Goal: Transaction & Acquisition: Purchase product/service

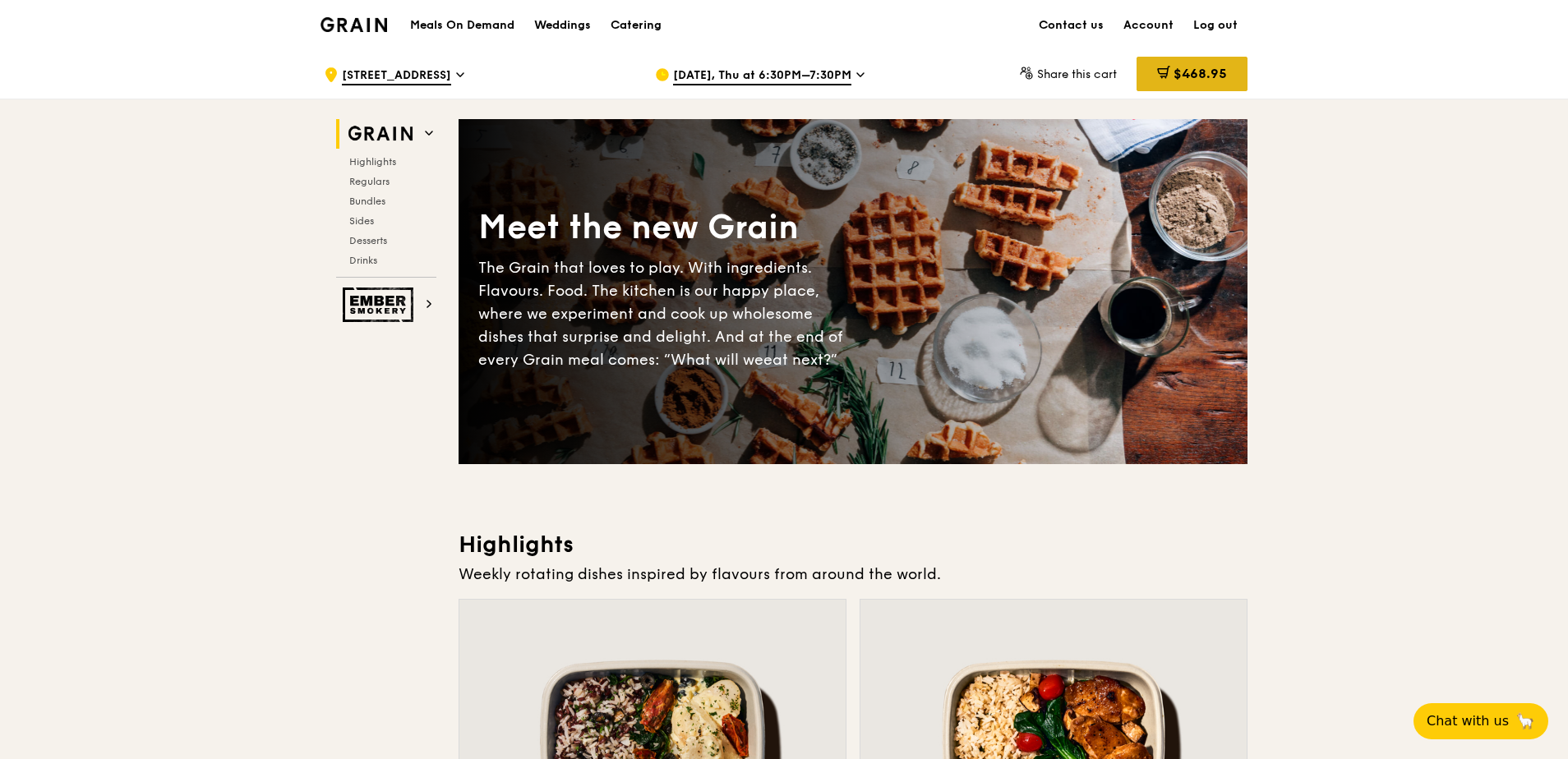
click at [1219, 70] on span "$468.95" at bounding box center [1200, 73] width 53 height 16
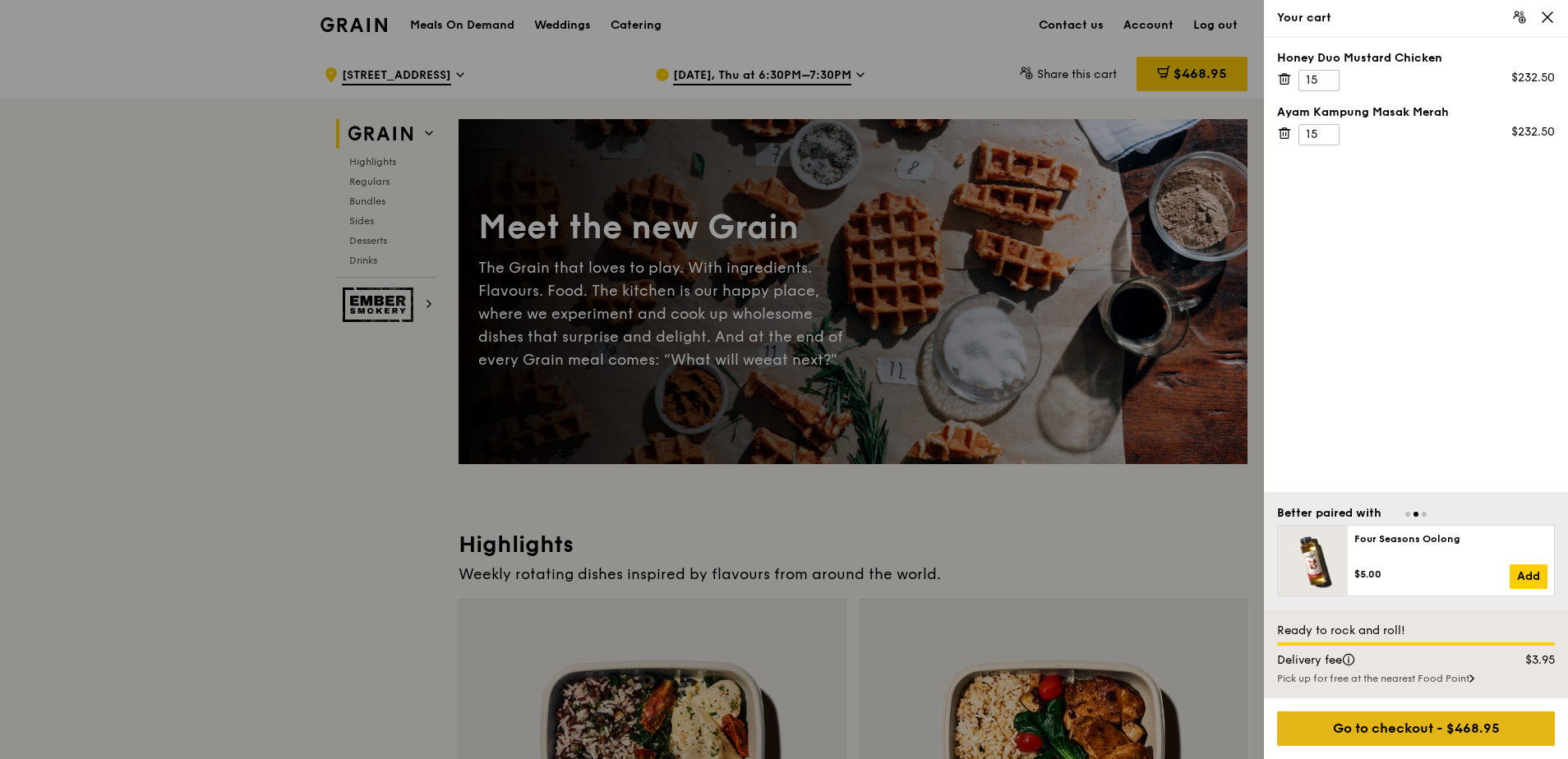
click at [1371, 740] on div "Go to checkout - $468.95" at bounding box center [1416, 728] width 278 height 34
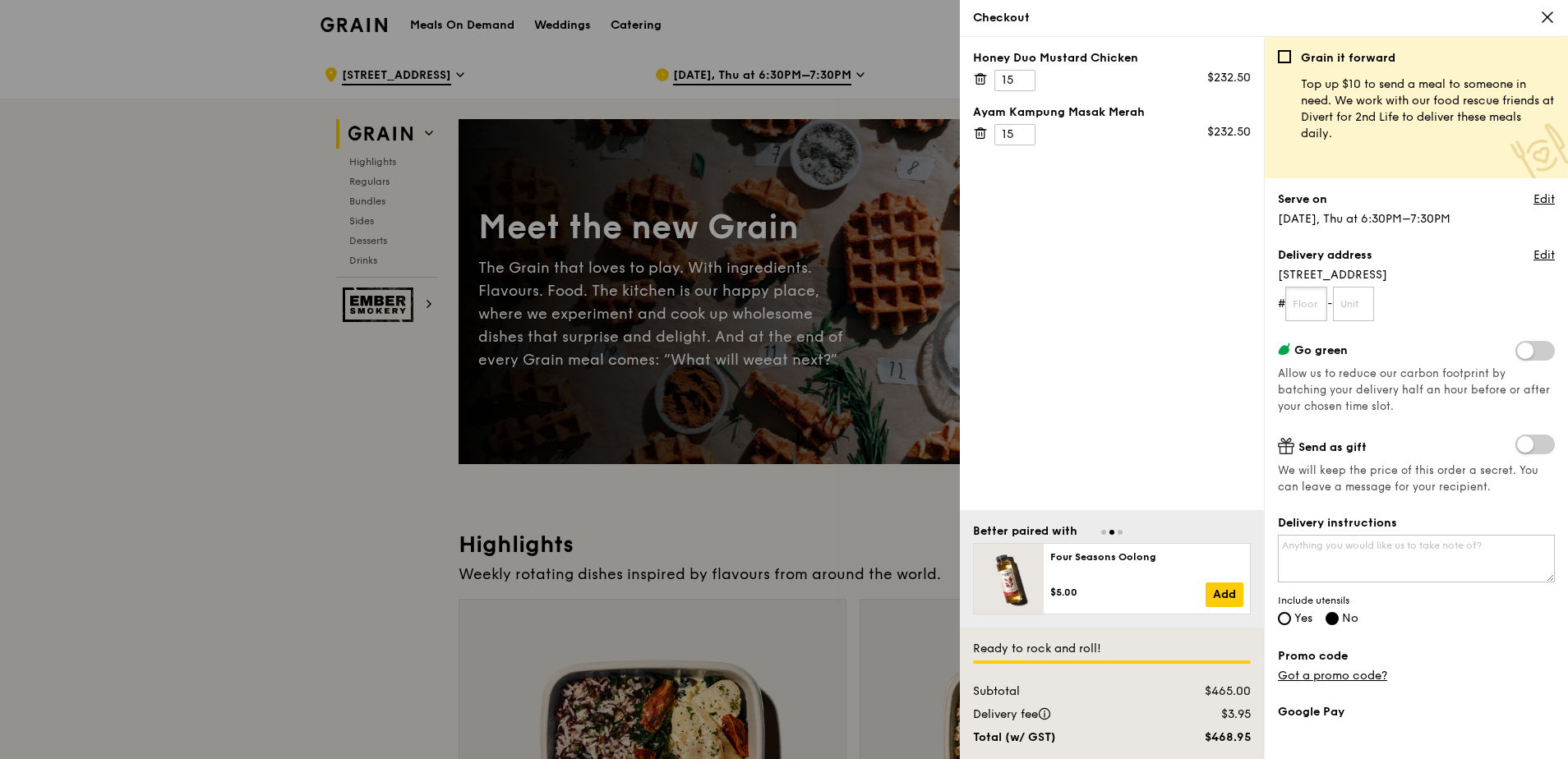
click at [1312, 300] on input "text" at bounding box center [1305, 303] width 42 height 34
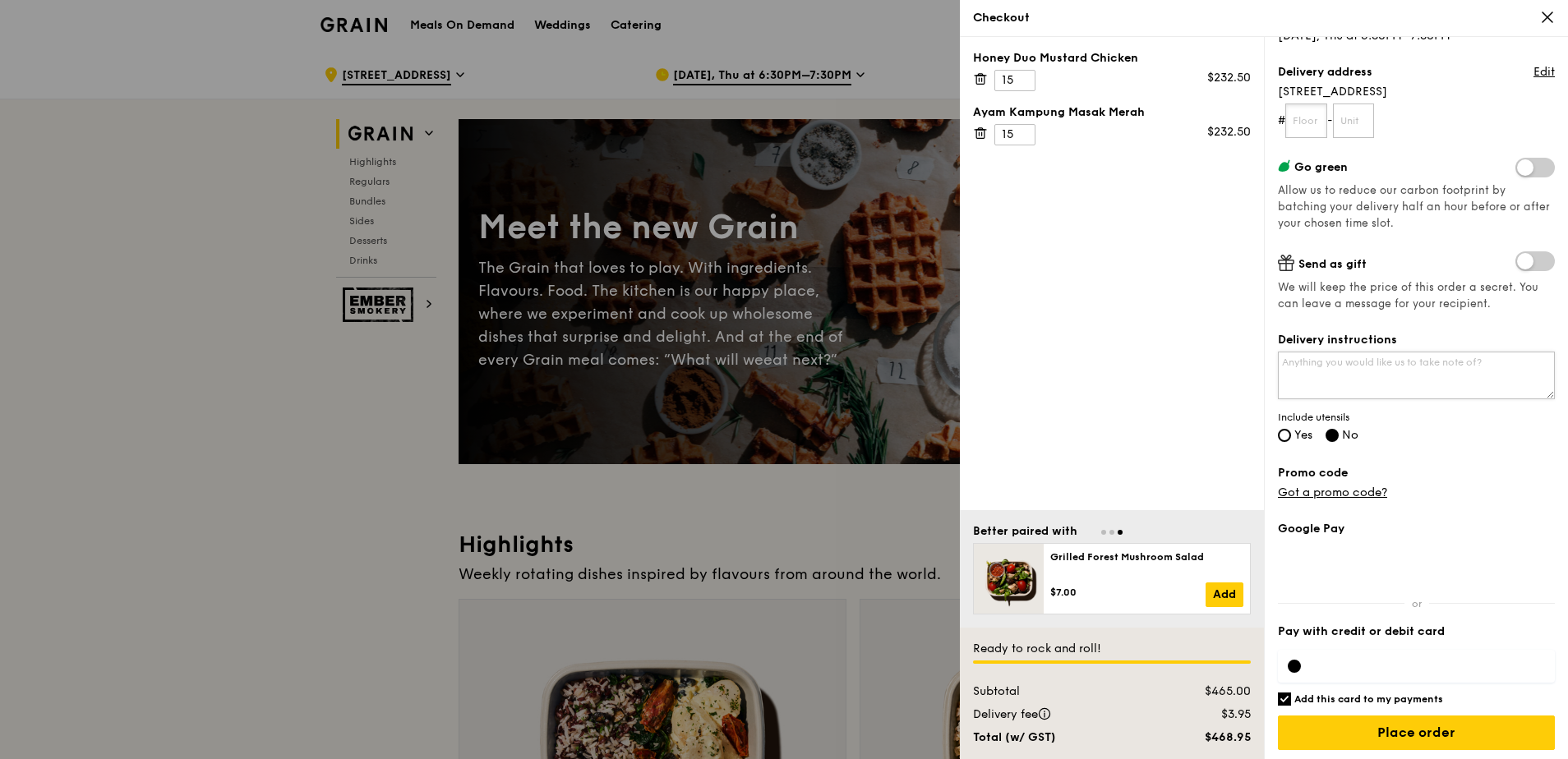
scroll to position [187, 0]
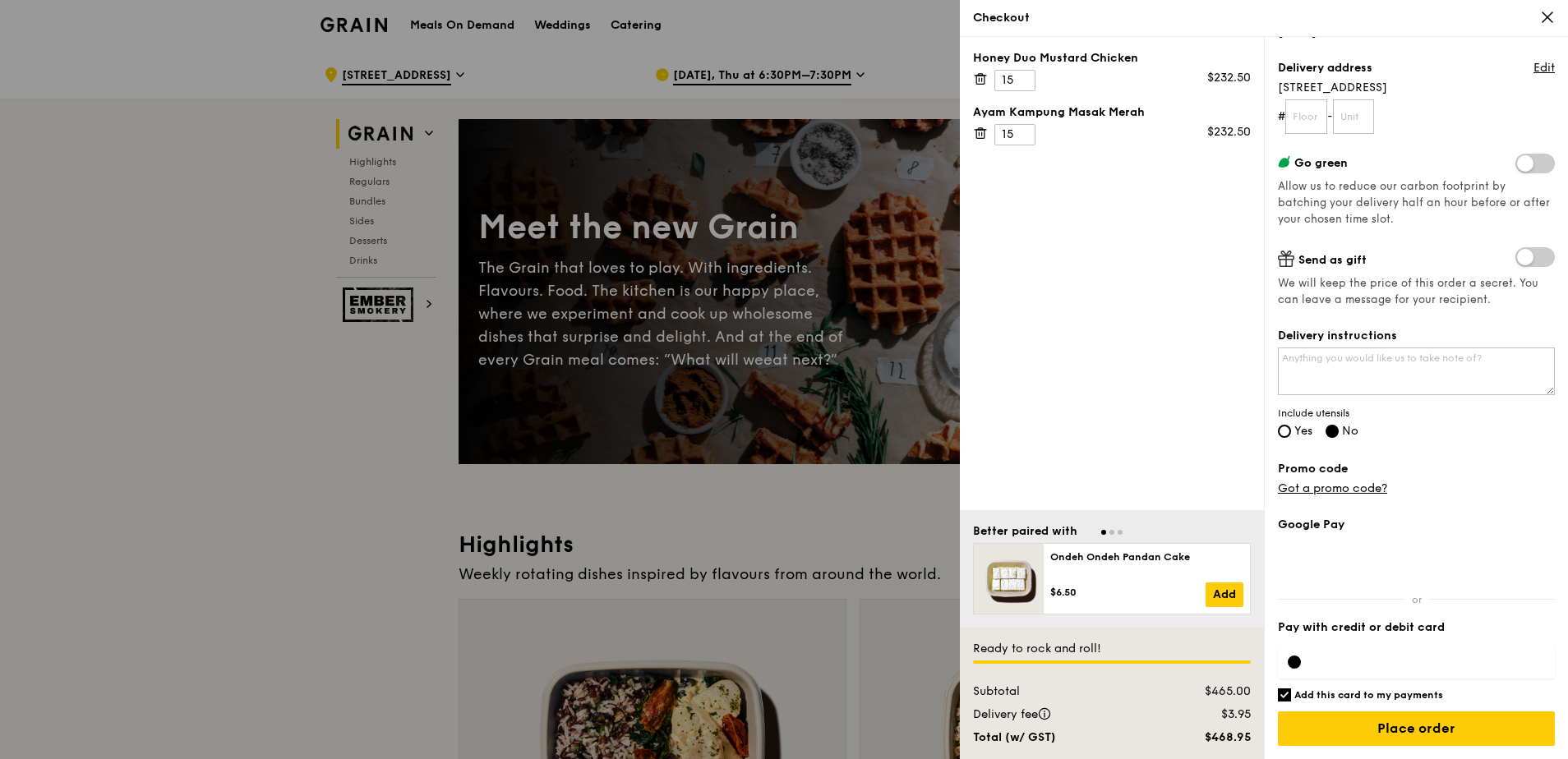
drag, startPoint x: 1222, startPoint y: 714, endPoint x: 1253, endPoint y: 711, distance: 31.1
click at [1253, 711] on div "$3.95" at bounding box center [1211, 715] width 99 height 17
click at [1174, 711] on div "$3.95" at bounding box center [1211, 715] width 99 height 17
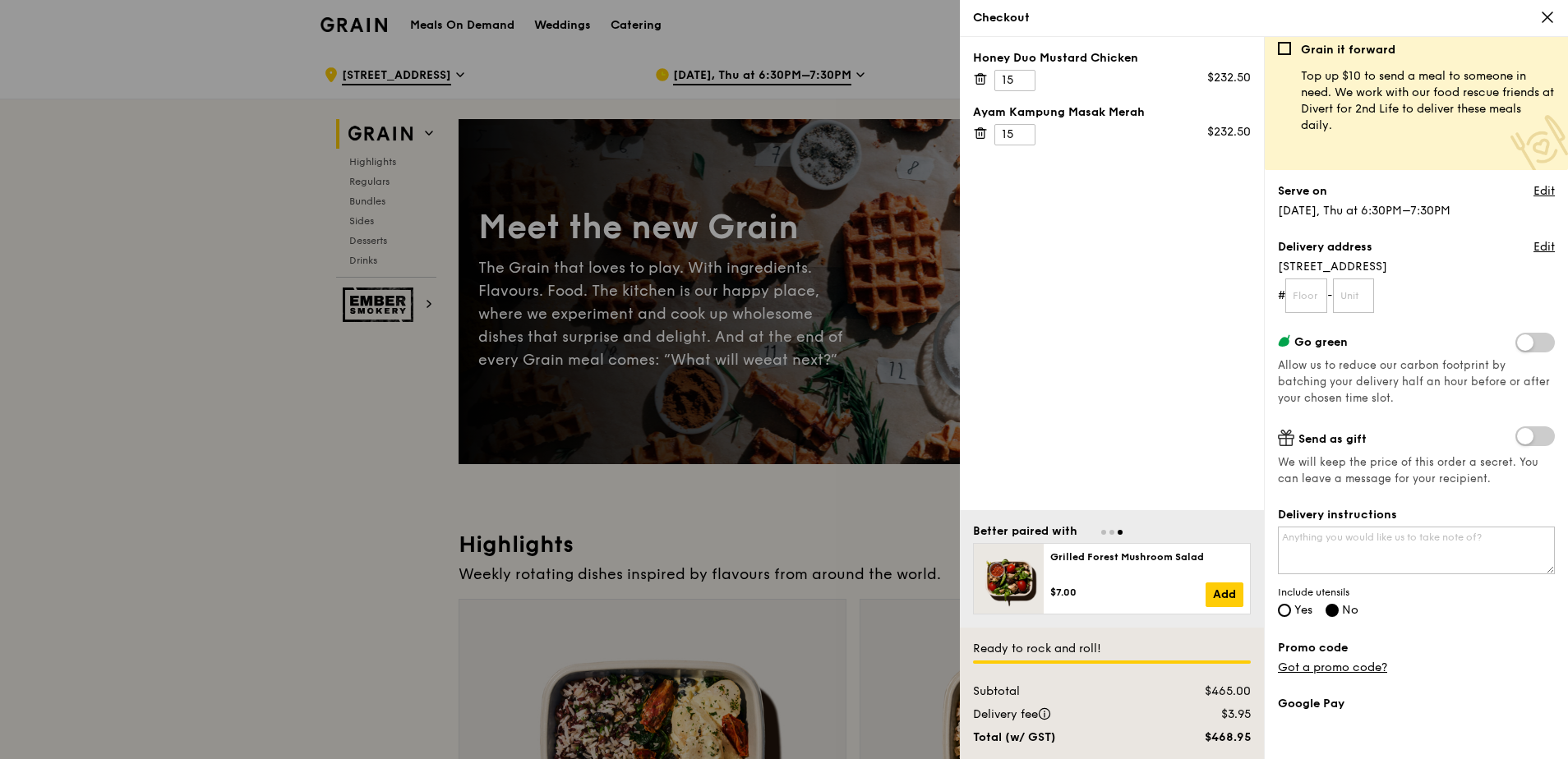
scroll to position [0, 0]
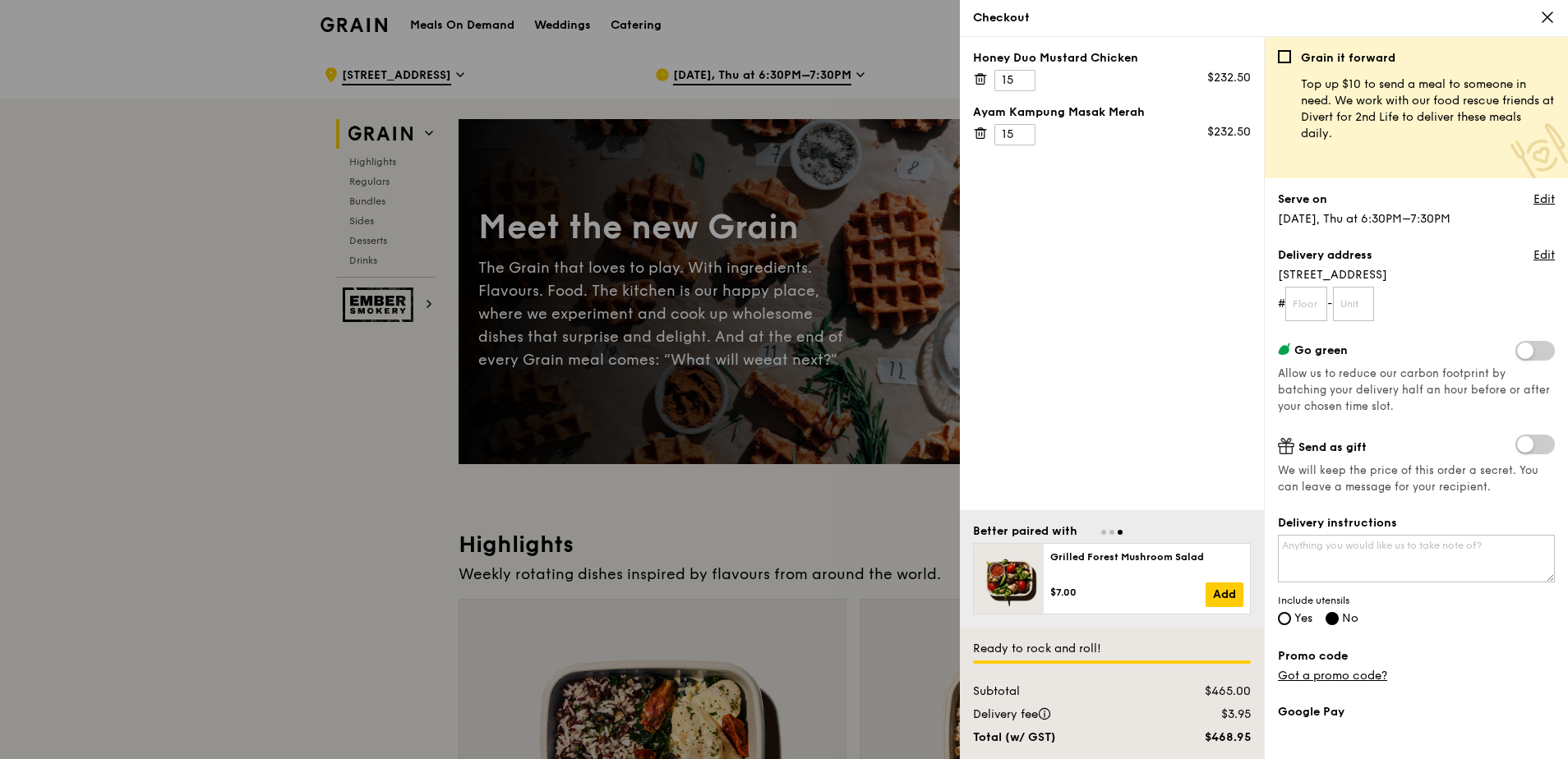
click at [1327, 279] on span "[STREET_ADDRESS]" at bounding box center [1416, 275] width 277 height 17
click at [1534, 254] on link "Edit" at bounding box center [1544, 255] width 21 height 17
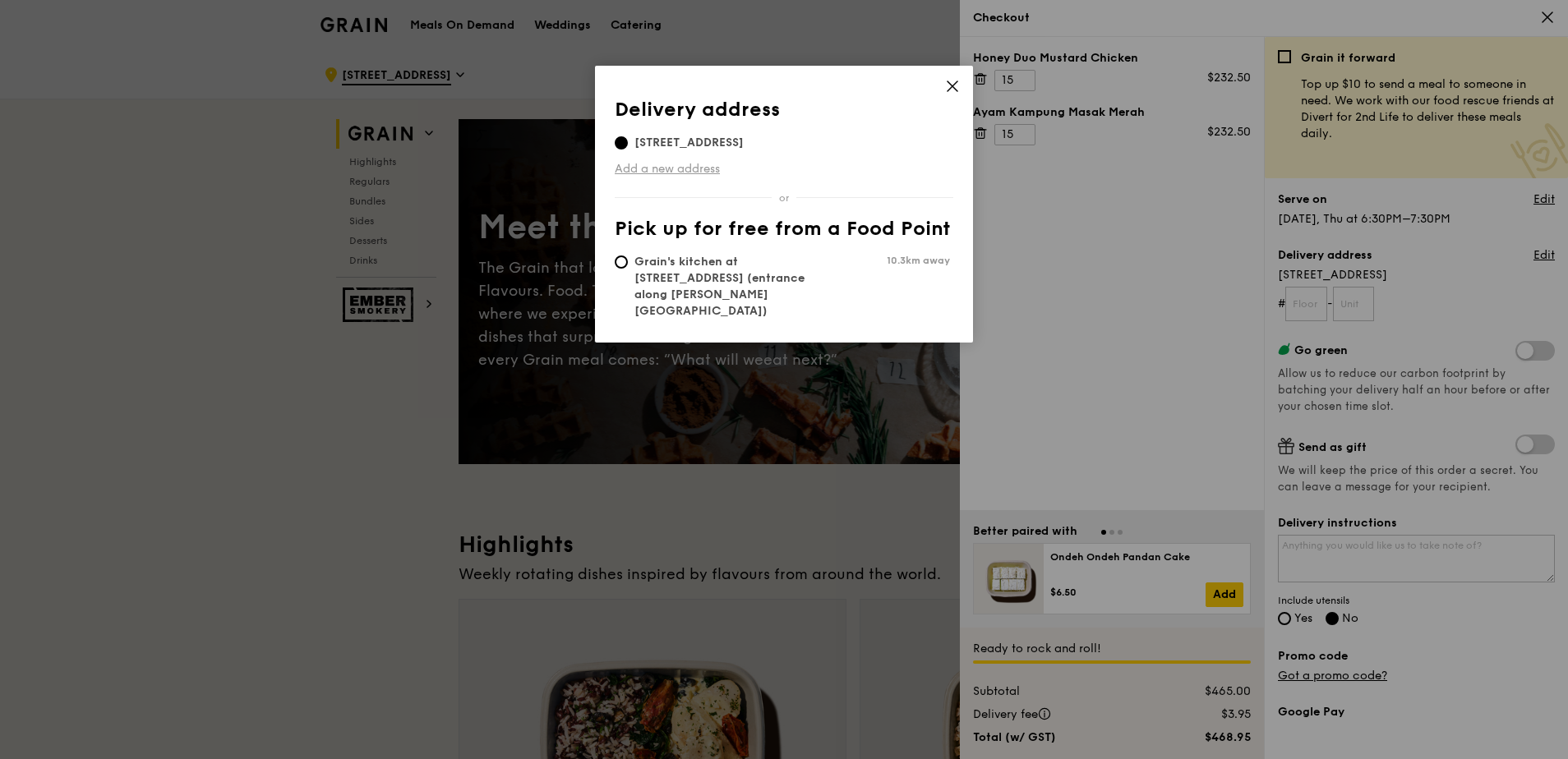
click at [700, 164] on link "Add a new address" at bounding box center [783, 169] width 339 height 17
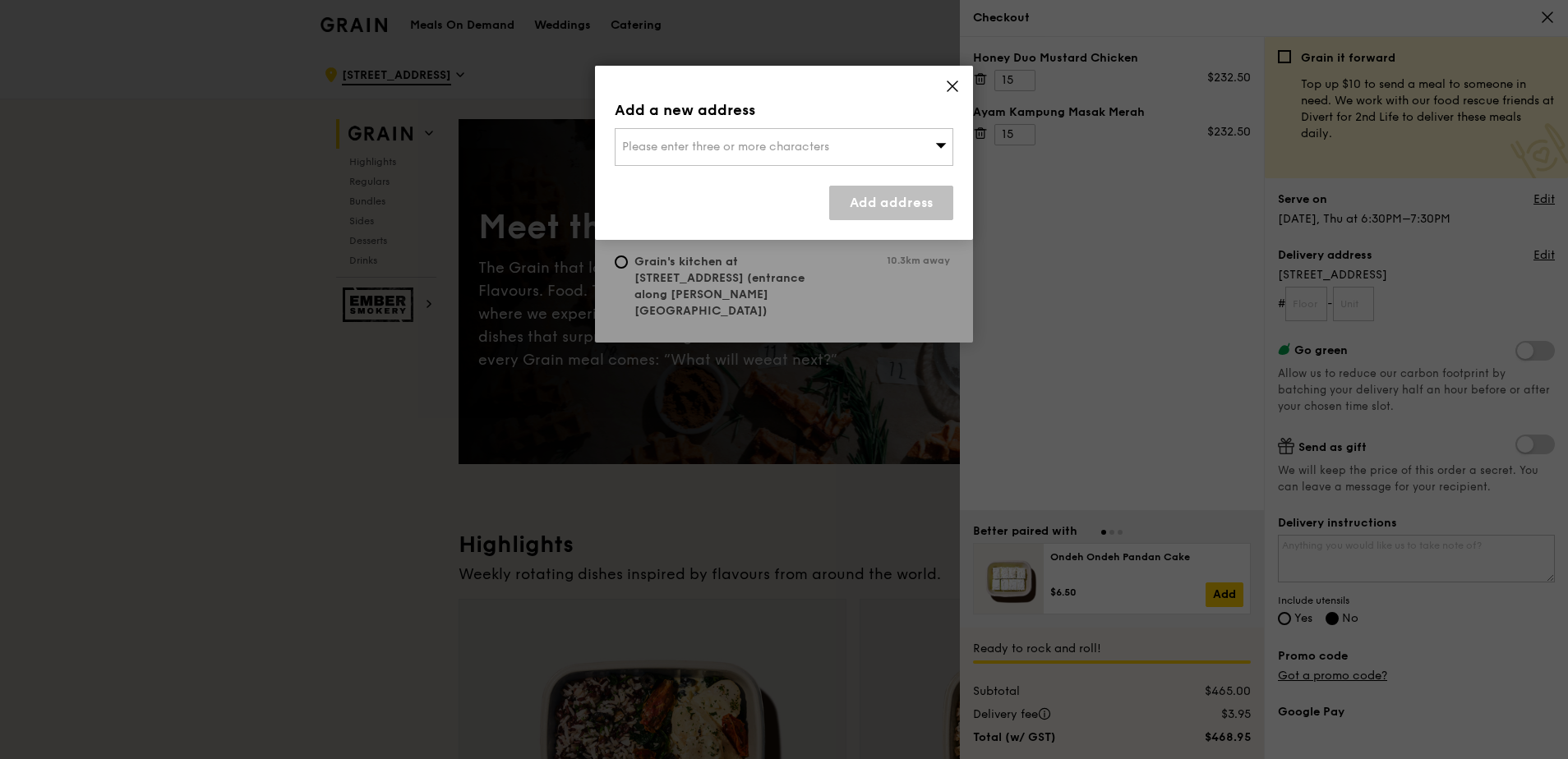
click at [803, 153] on span "Please enter three or more characters" at bounding box center [726, 147] width 207 height 14
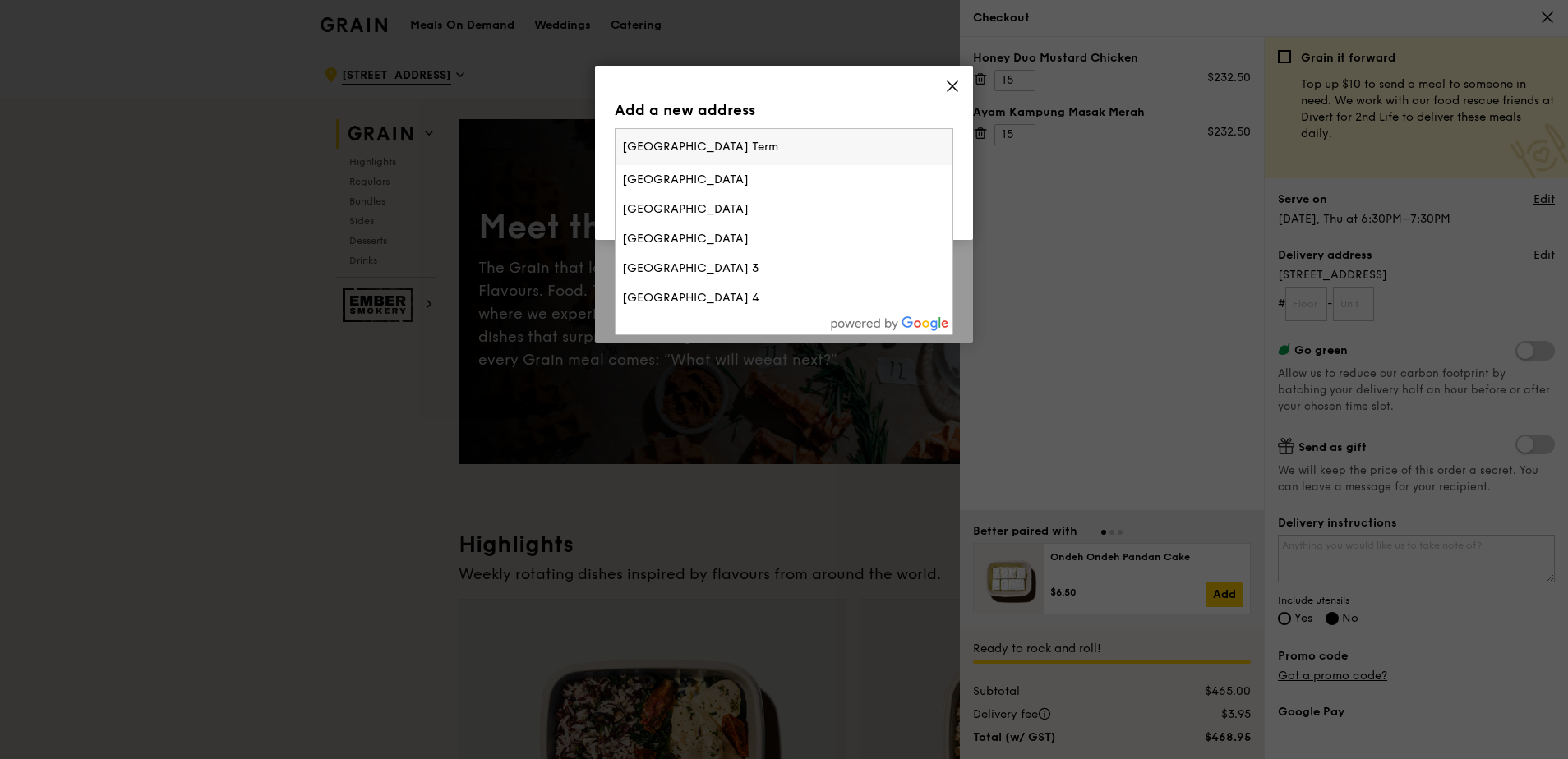
type input "[GEOGRAPHIC_DATA] Termn"
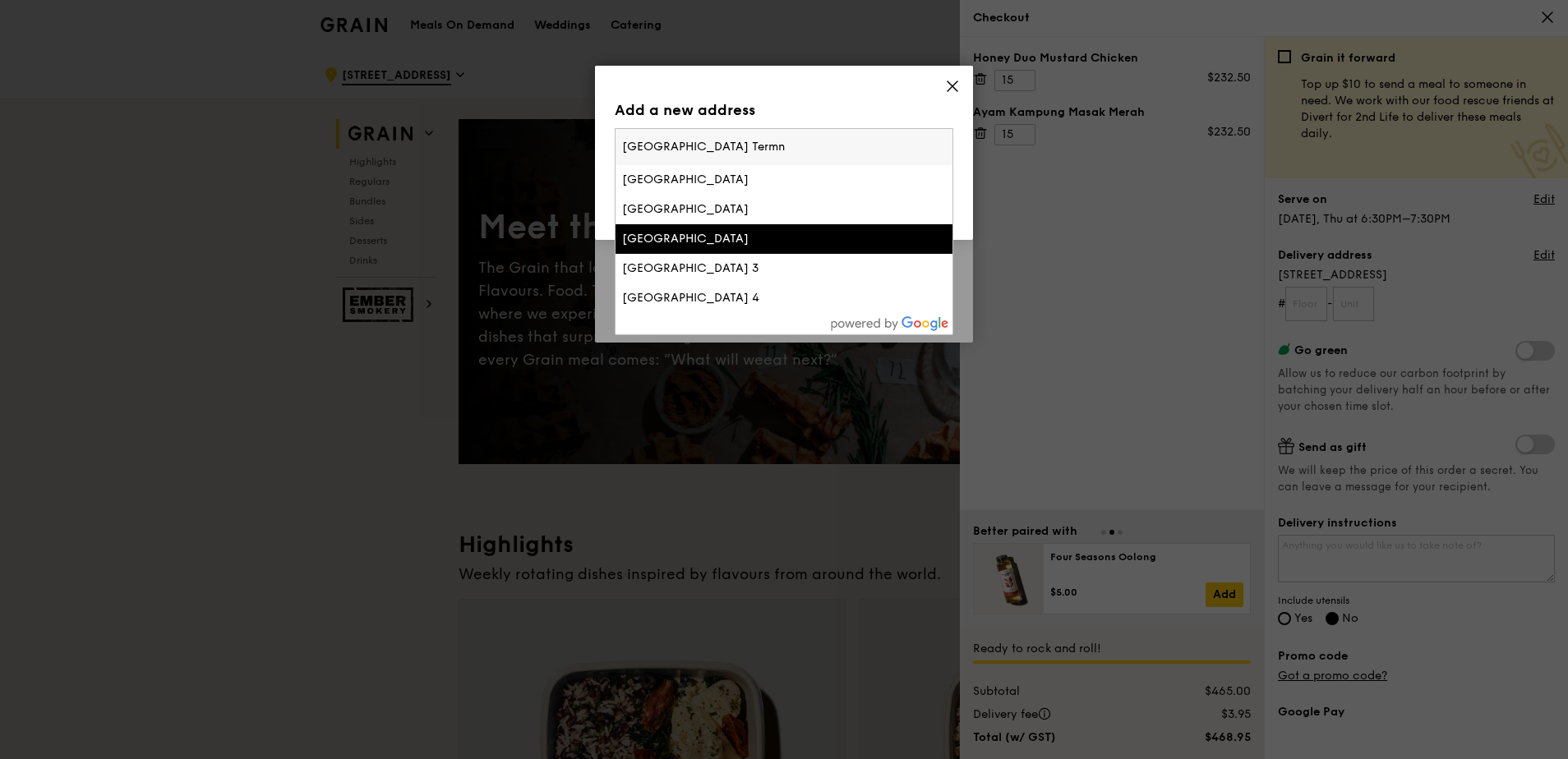
click at [765, 229] on li "[GEOGRAPHIC_DATA]" at bounding box center [783, 239] width 337 height 29
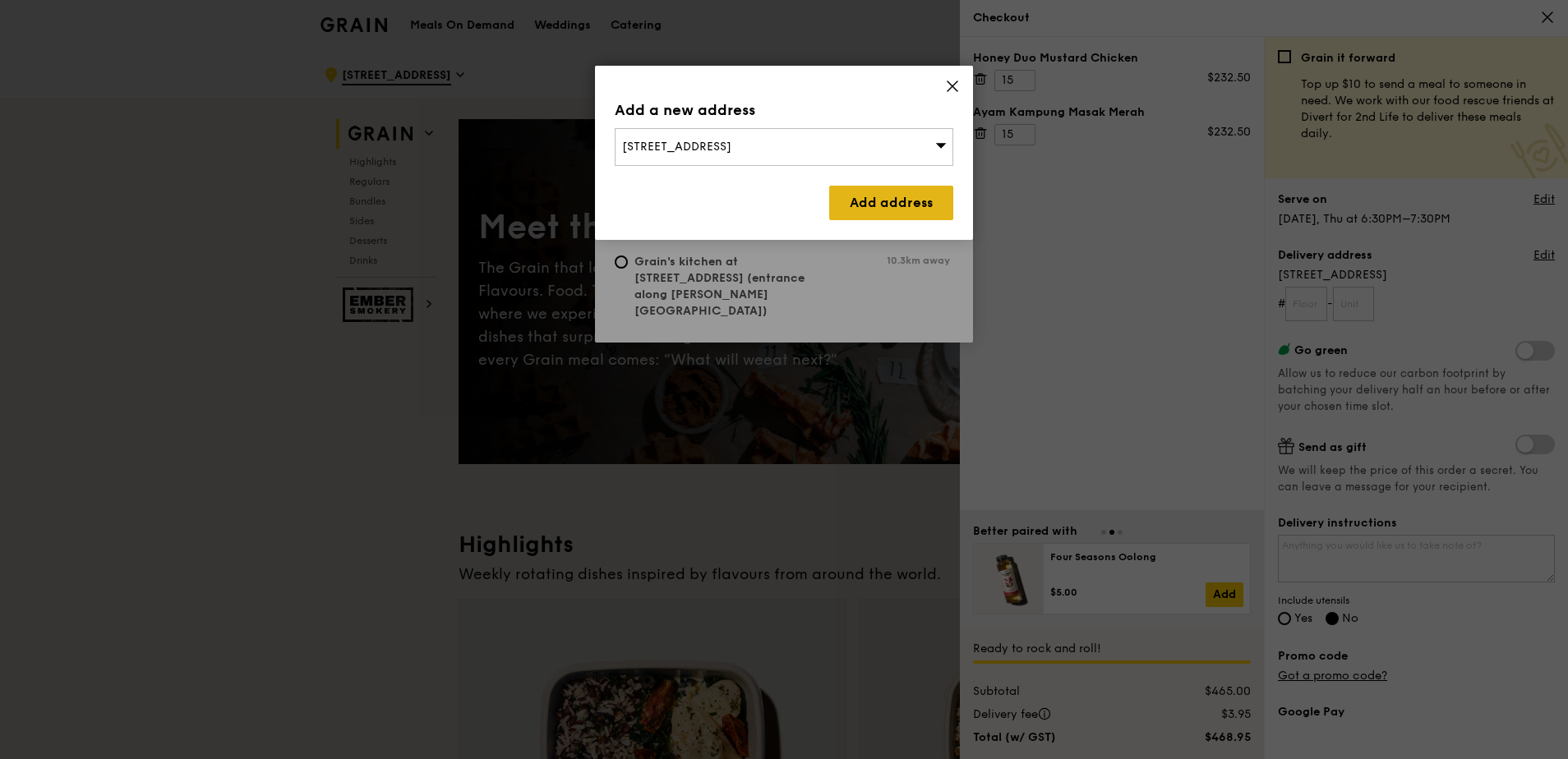
click at [873, 202] on link "Add address" at bounding box center [891, 202] width 124 height 34
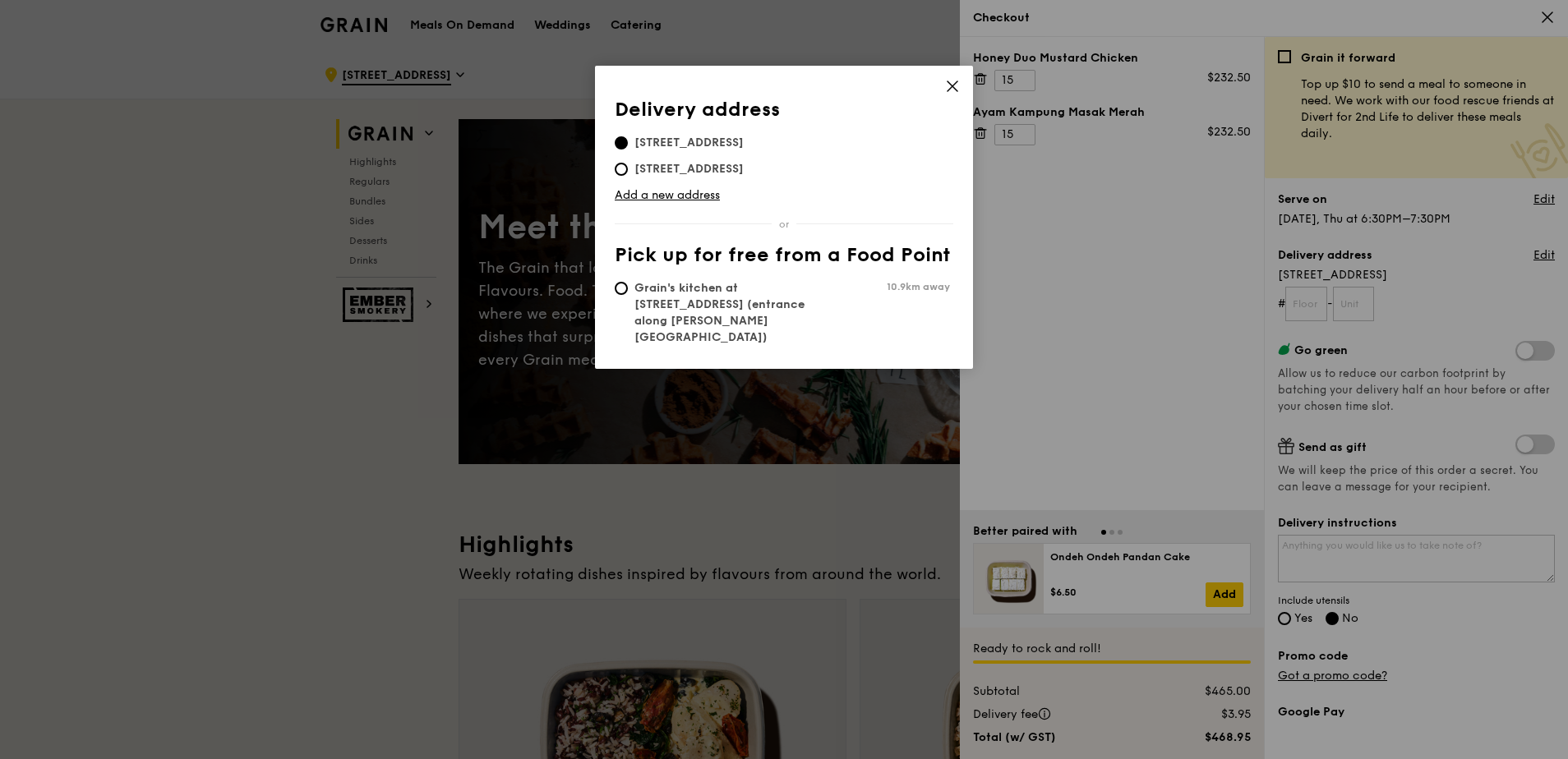
click at [954, 87] on icon at bounding box center [952, 86] width 15 height 15
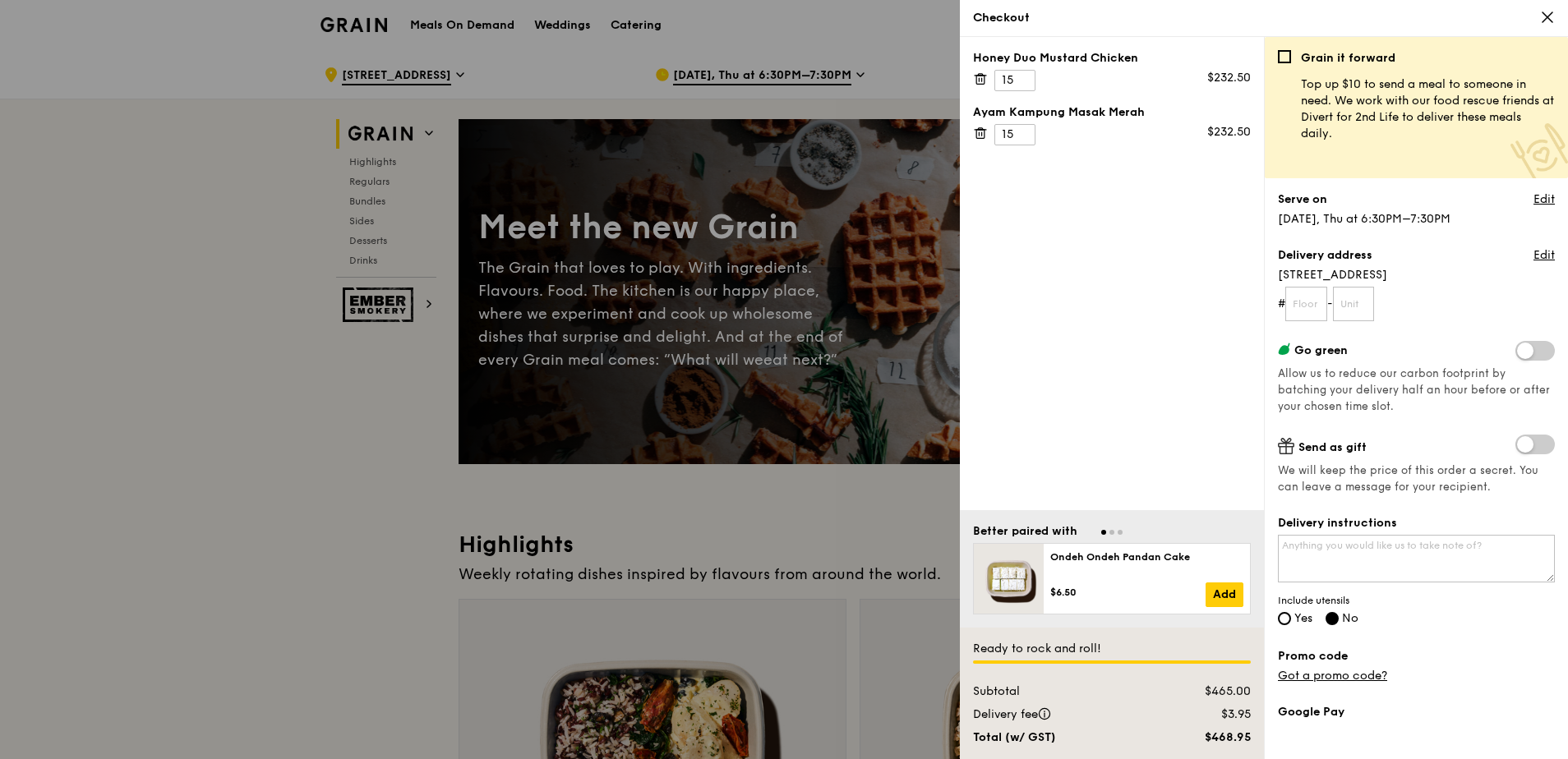
drag, startPoint x: 1162, startPoint y: 374, endPoint x: 1156, endPoint y: 368, distance: 8.5
click at [1156, 368] on div "Honey Duo Mustard Chicken 15 $232.50 Ayam [GEOGRAPHIC_DATA] 15 $232.50" at bounding box center [1112, 273] width 304 height 473
click at [1515, 355] on span at bounding box center [1534, 351] width 40 height 19
click at [1519, 353] on input "checkbox" at bounding box center [1519, 353] width 0 height 0
click at [1516, 354] on span at bounding box center [1534, 351] width 40 height 19
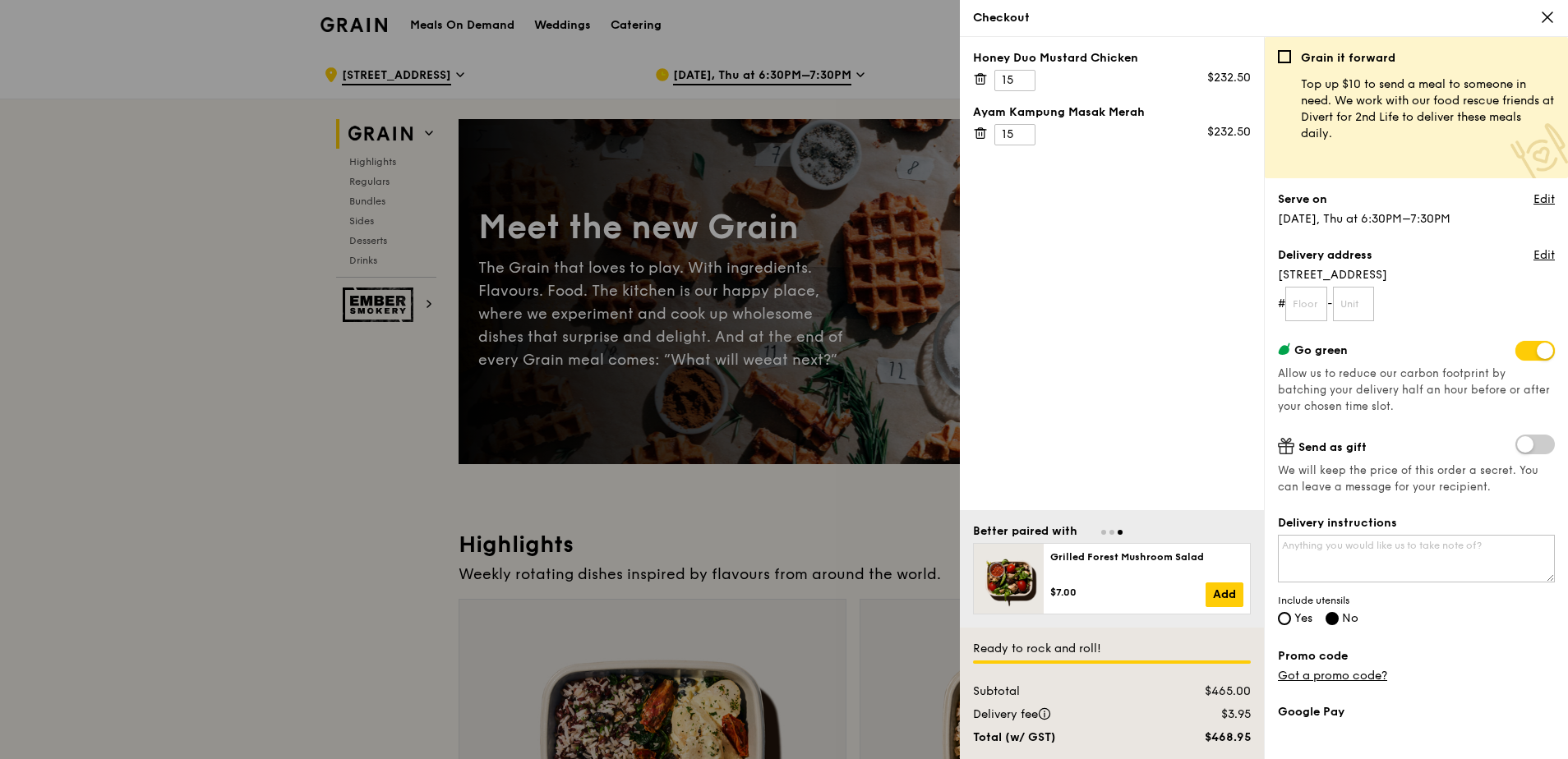
click at [1519, 353] on input "checkbox" at bounding box center [1519, 353] width 0 height 0
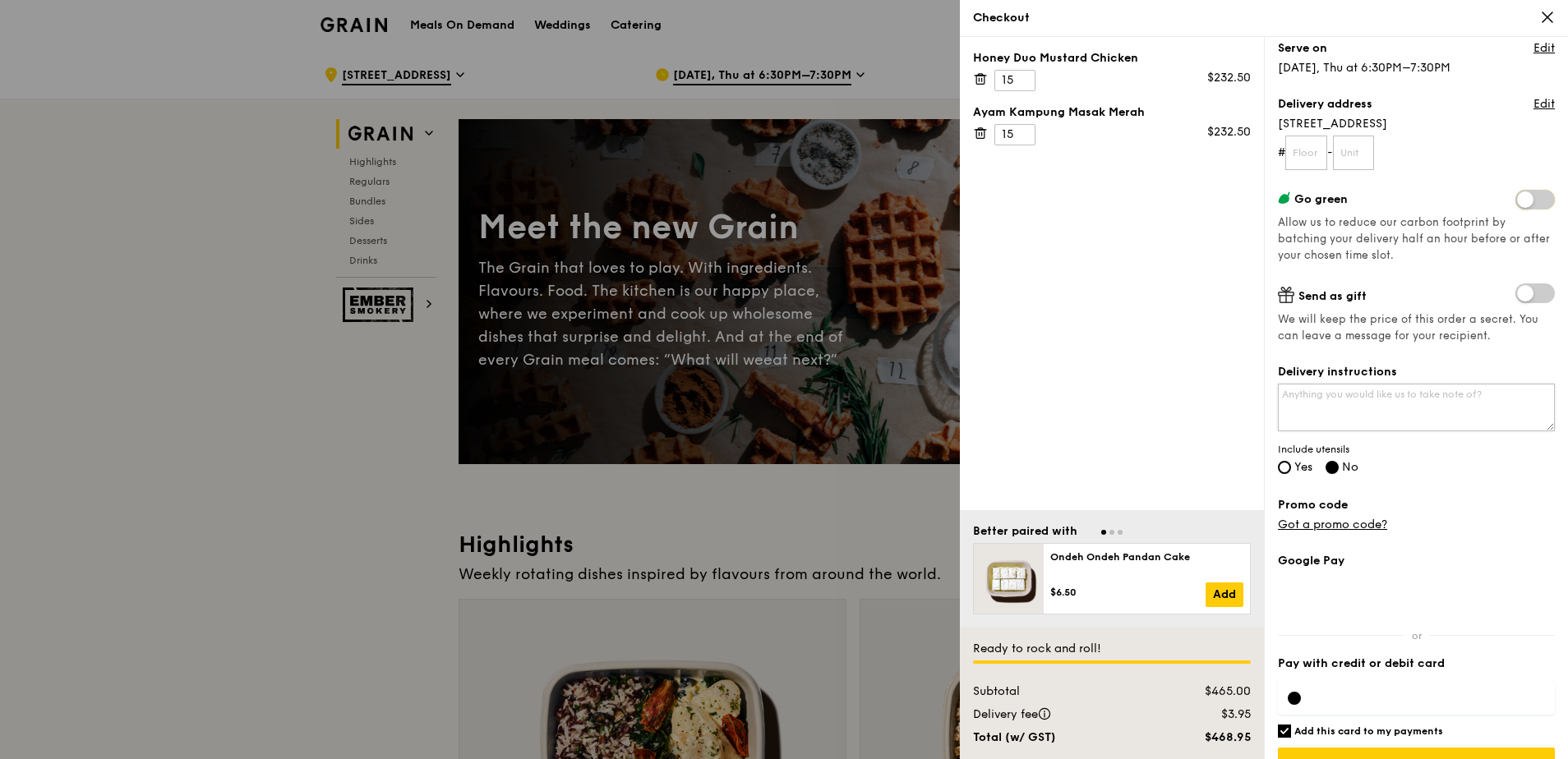
scroll to position [187, 0]
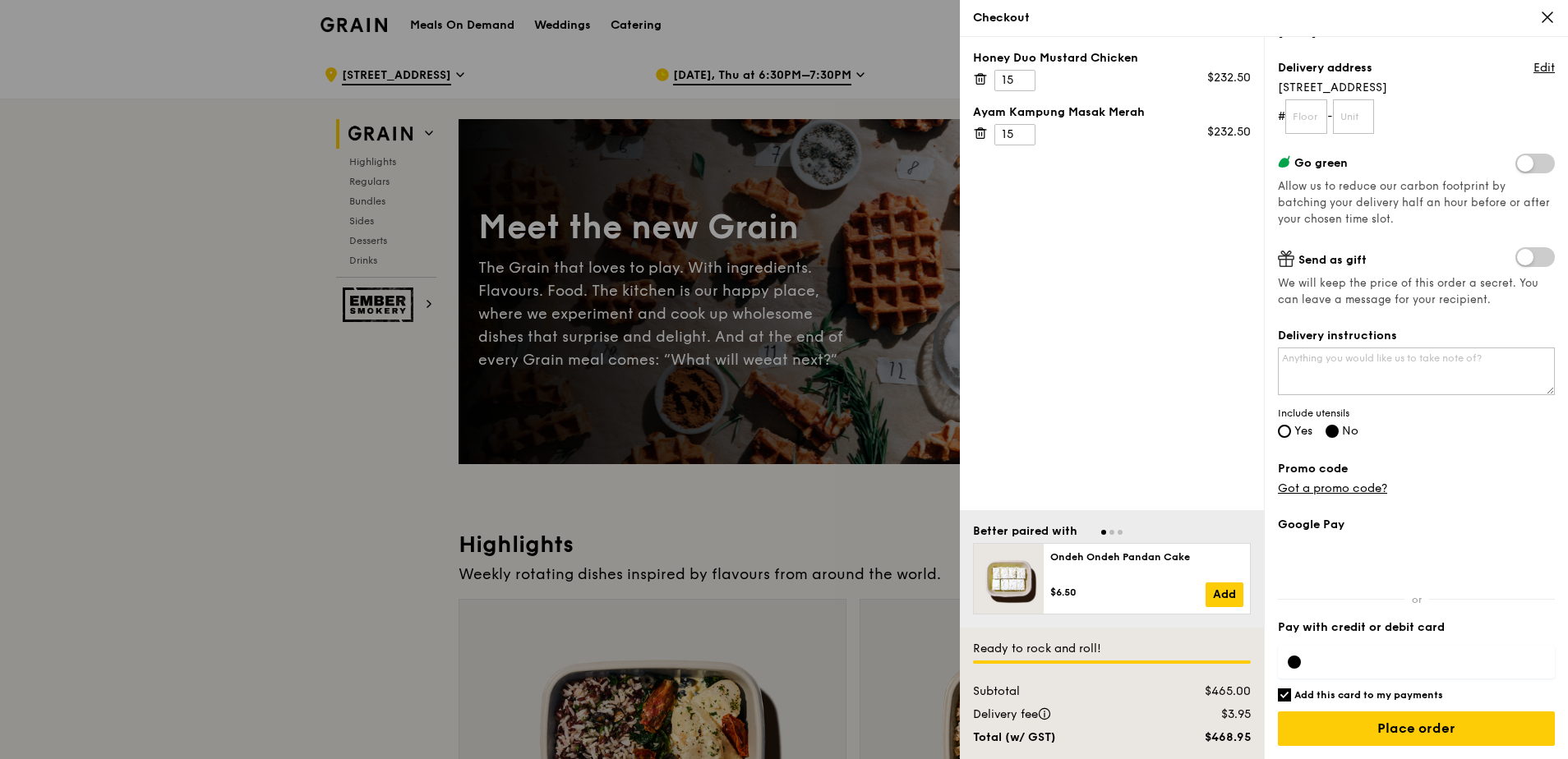
drag, startPoint x: 1302, startPoint y: 427, endPoint x: 1292, endPoint y: 426, distance: 10.0
click at [1292, 426] on label "Yes" at bounding box center [1295, 433] width 34 height 14
click at [1291, 426] on input "Yes" at bounding box center [1284, 431] width 13 height 13
radio input "true"
radio input "false"
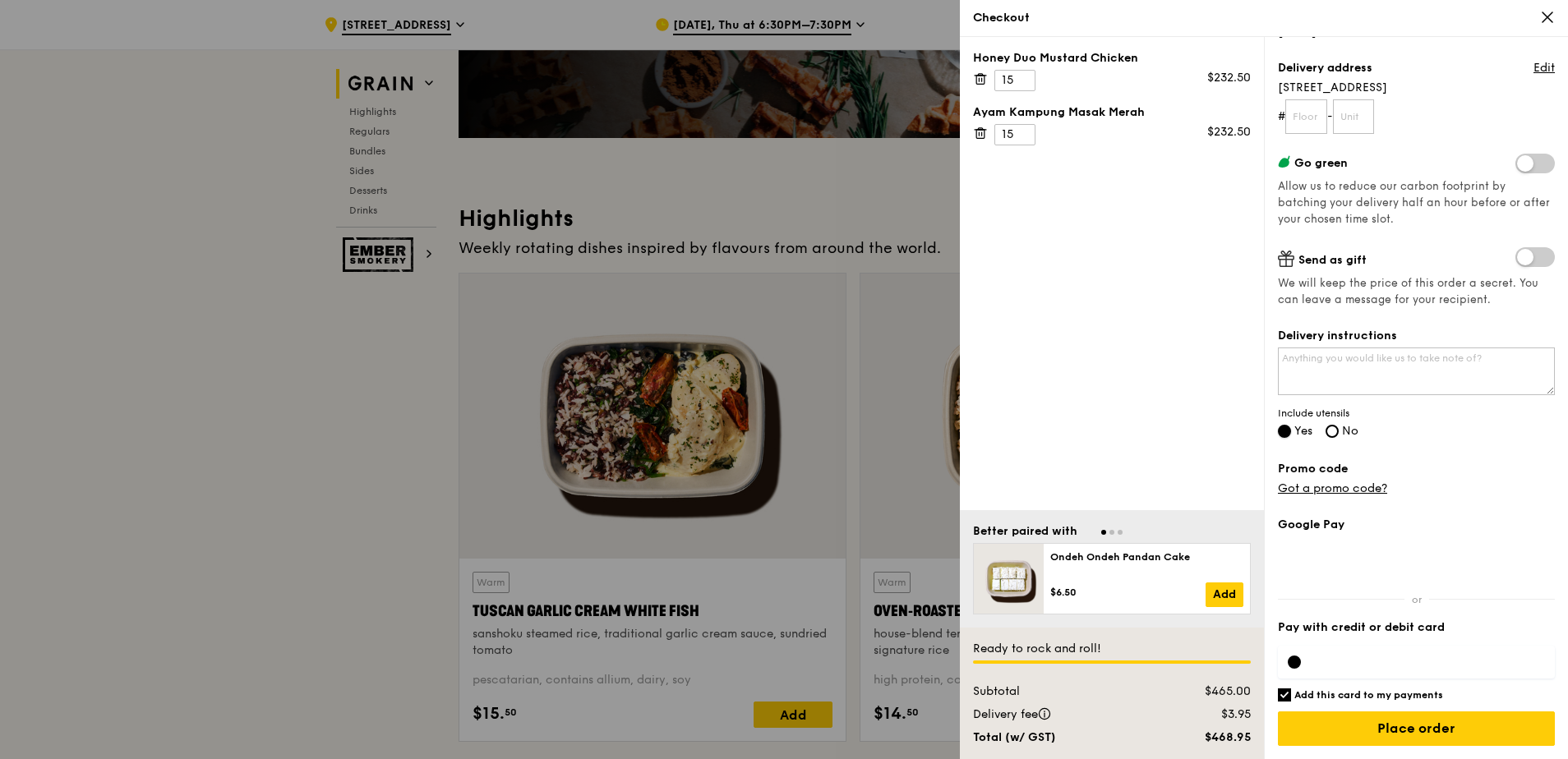
scroll to position [329, 0]
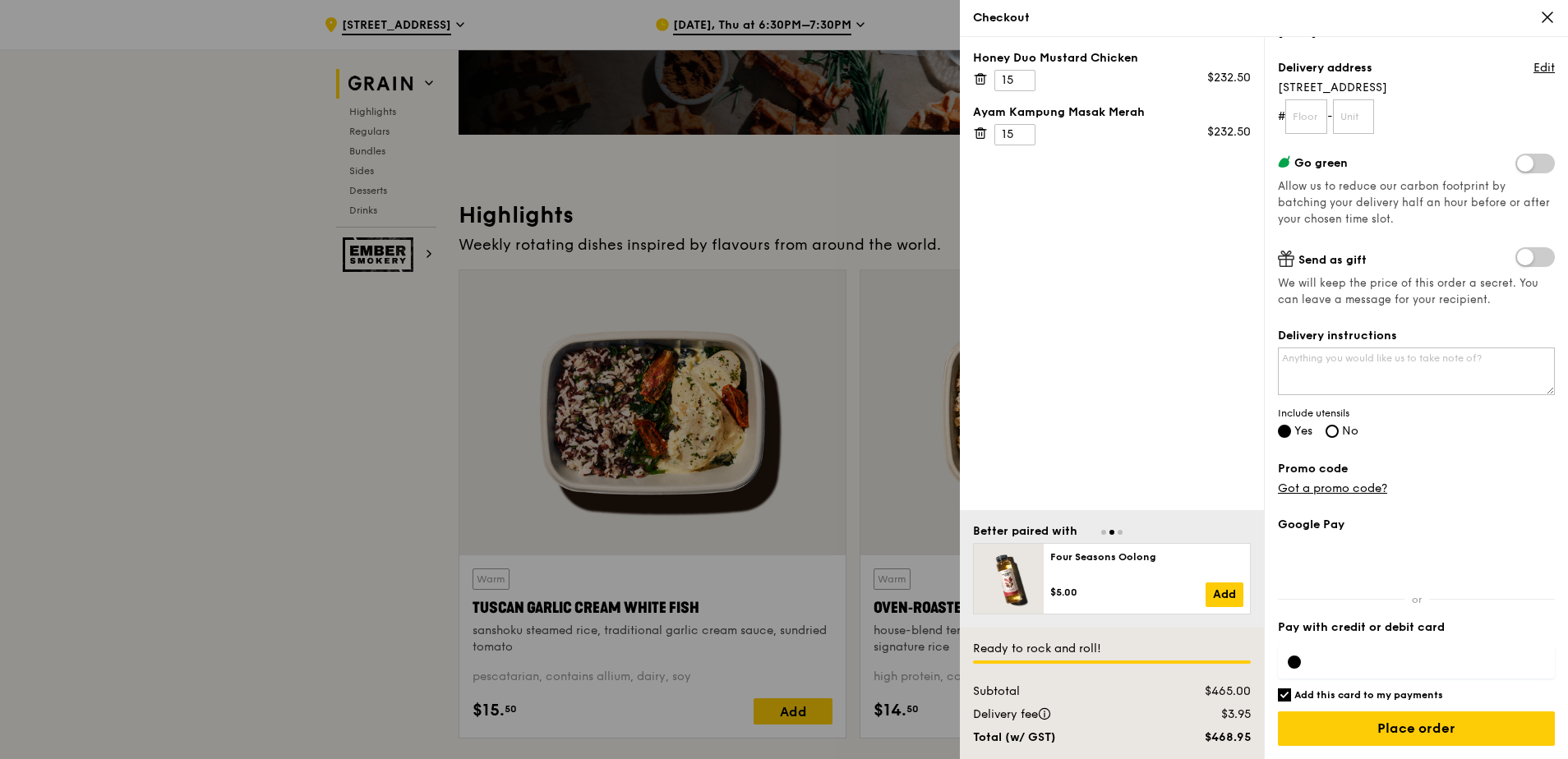
click at [1303, 662] on div at bounding box center [1416, 662] width 277 height 33
click at [1298, 662] on div at bounding box center [1294, 662] width 13 height 13
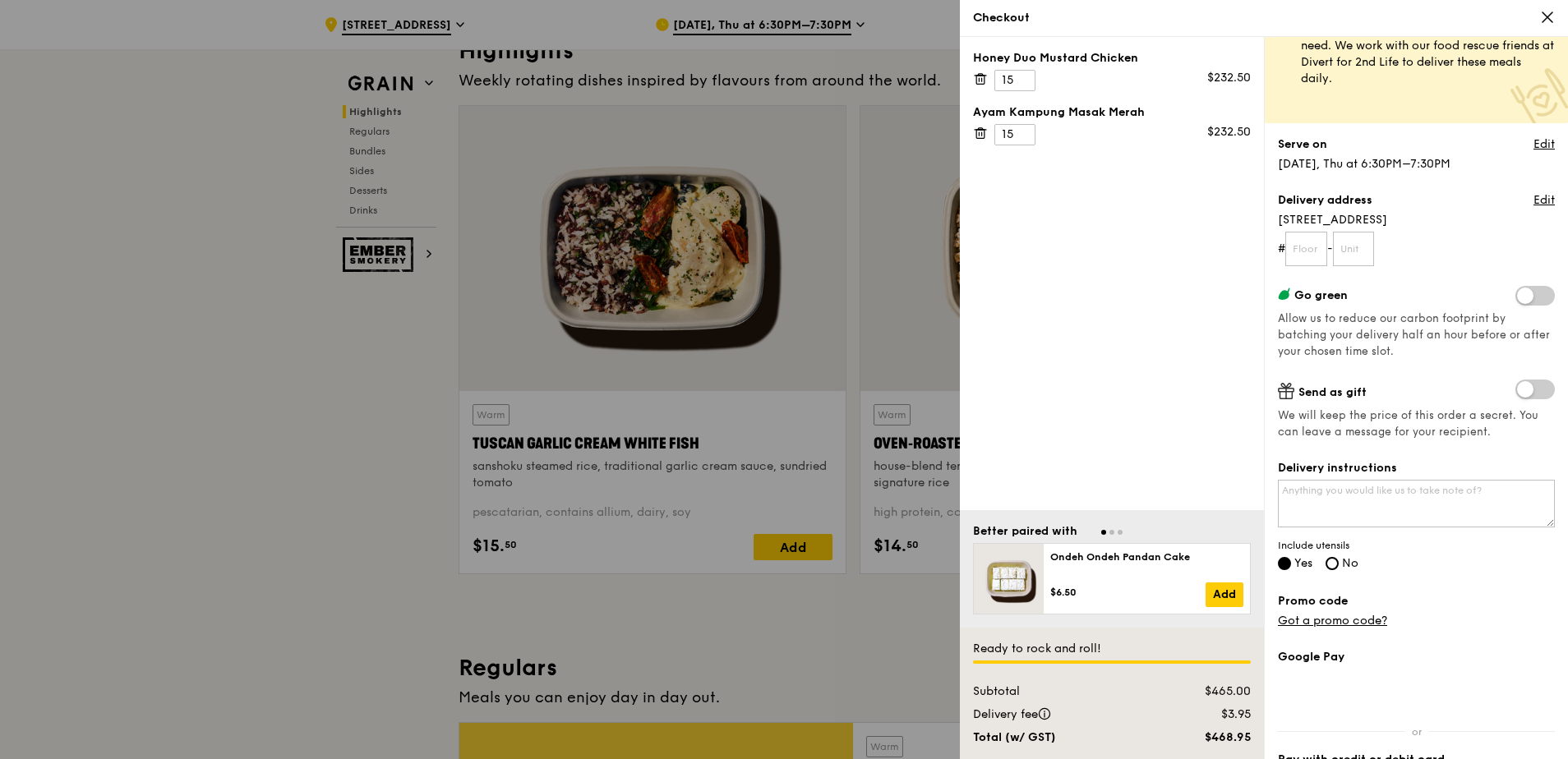
scroll to position [82, 0]
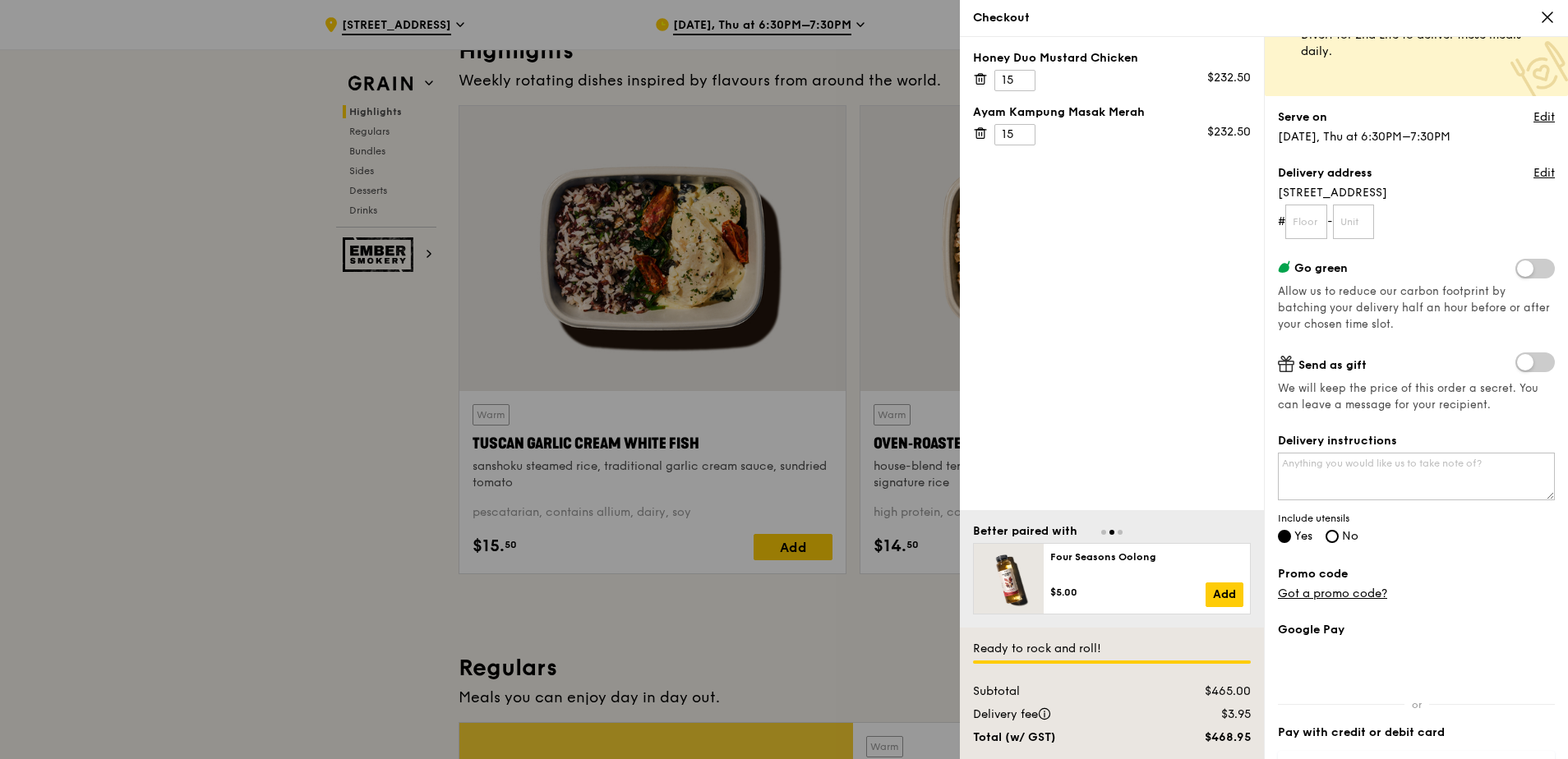
click at [418, 471] on div at bounding box center [784, 379] width 1568 height 759
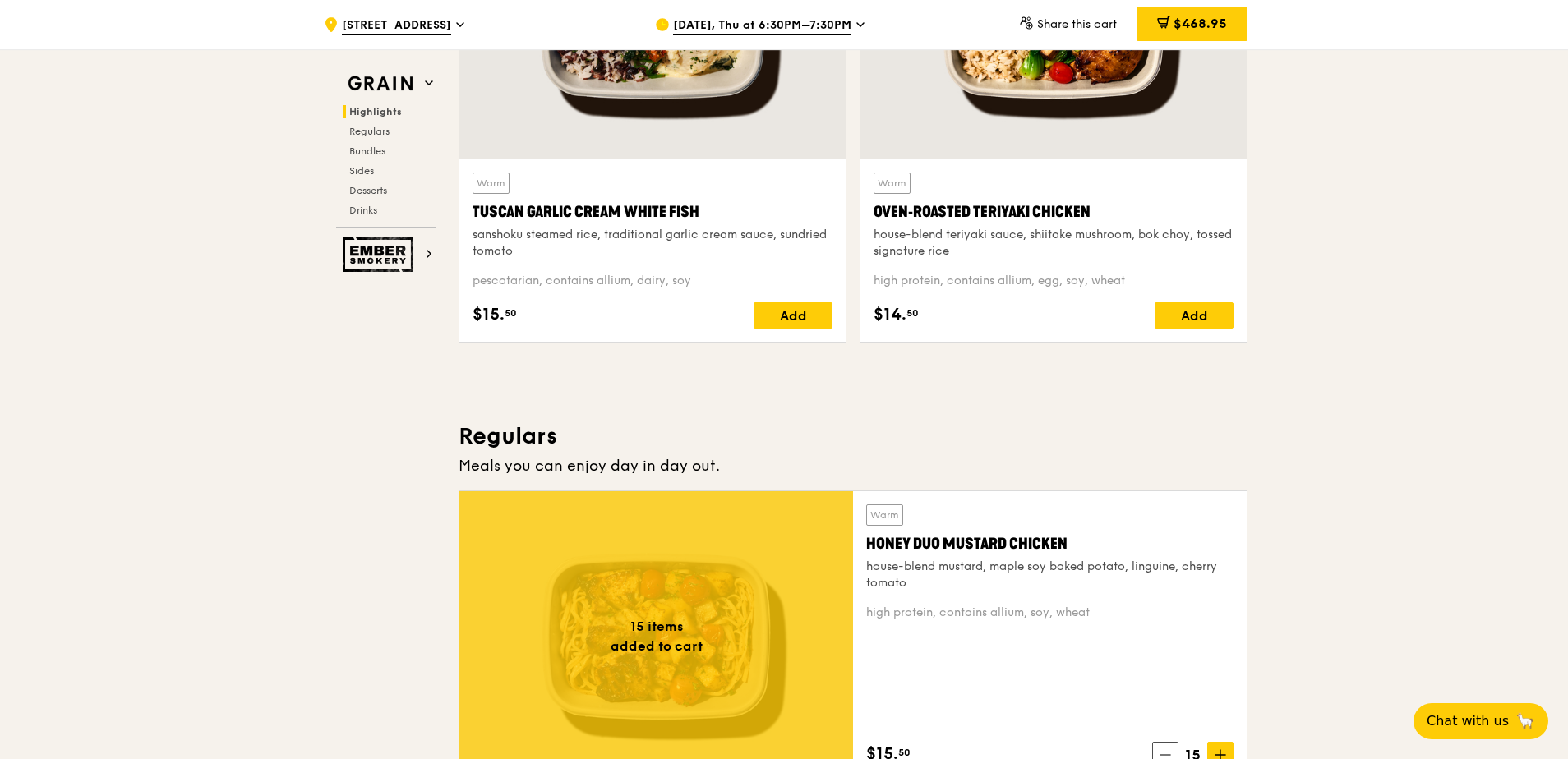
scroll to position [740, 0]
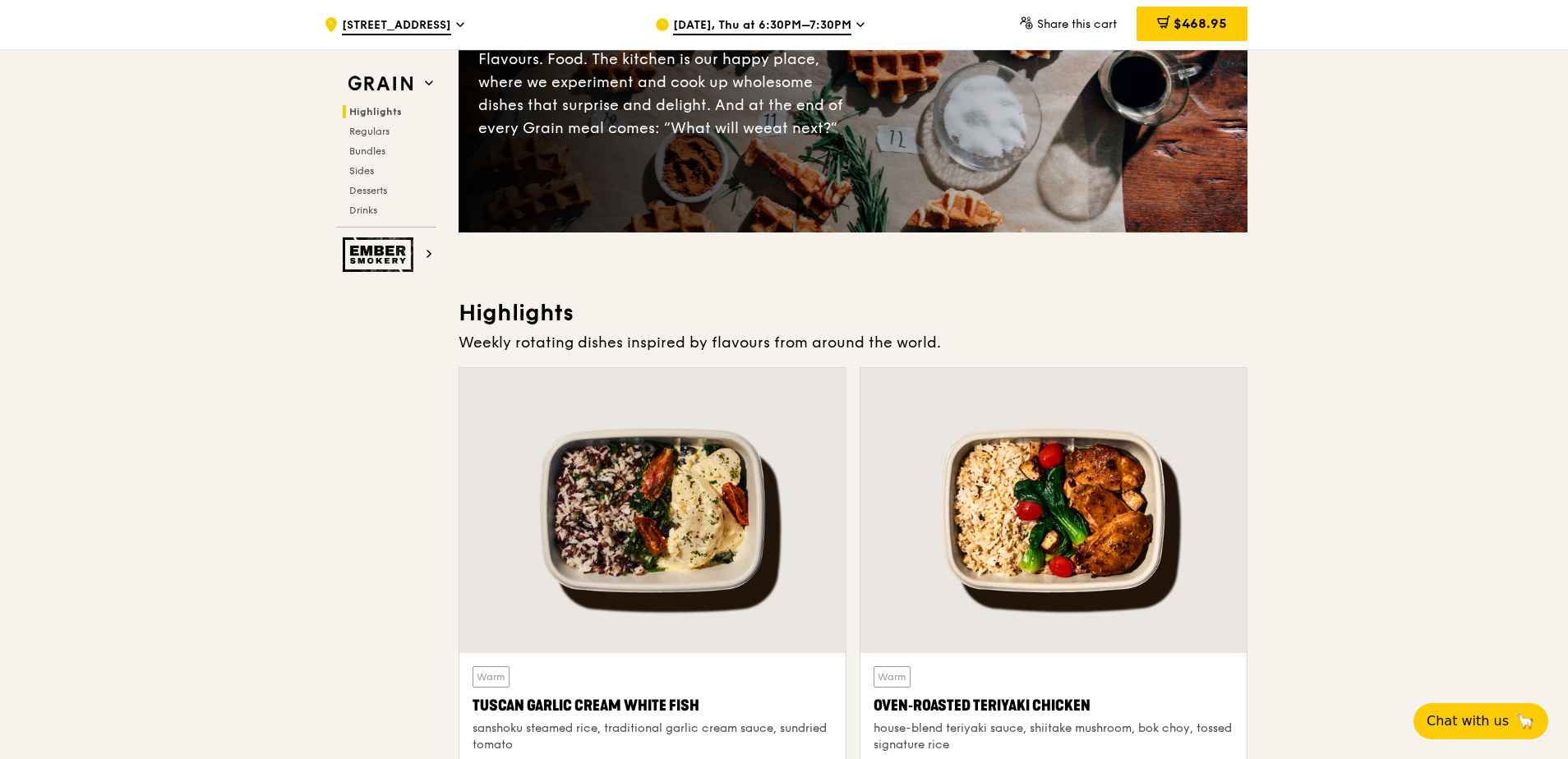
scroll to position [0, 0]
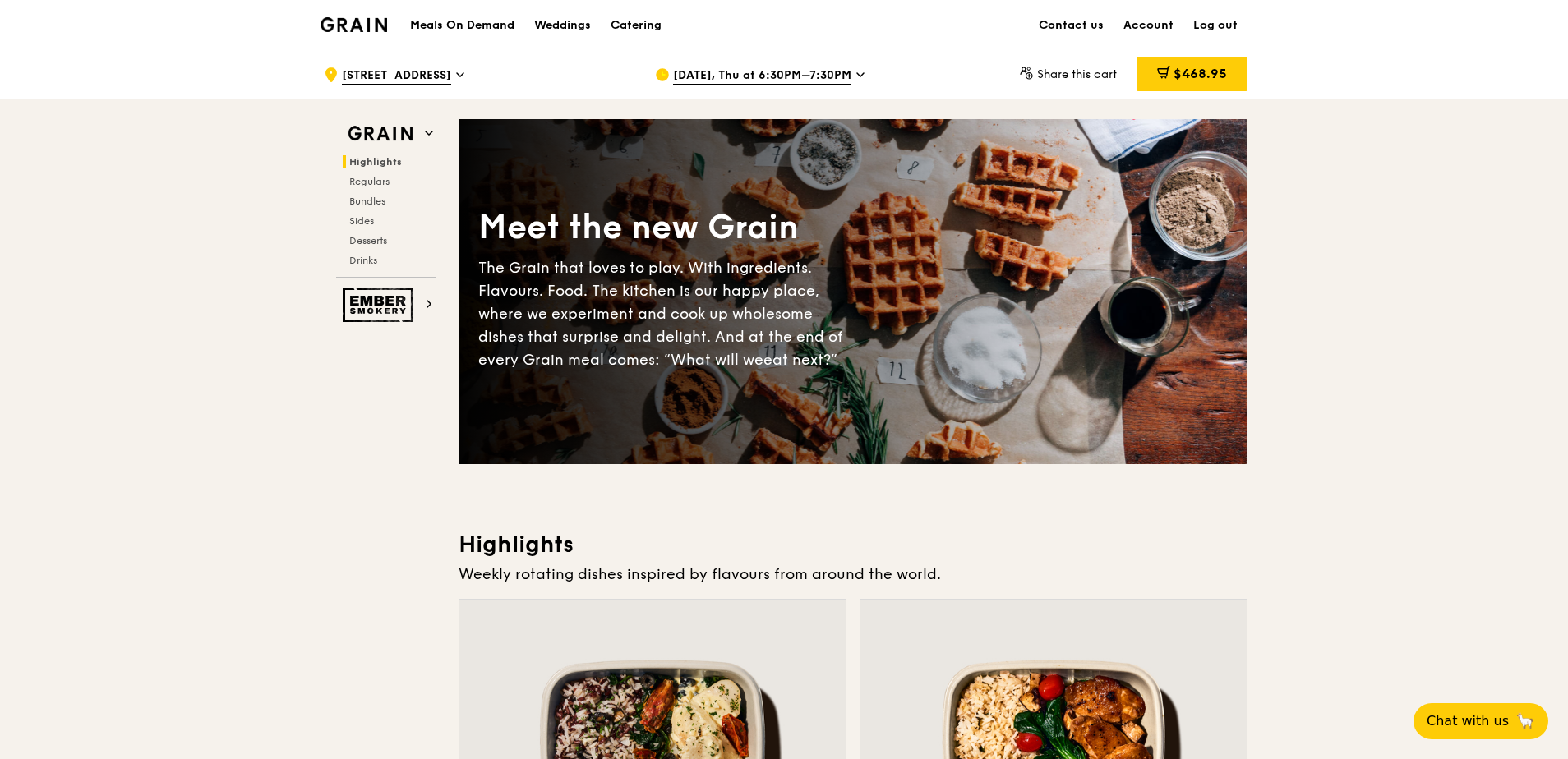
click at [808, 77] on span "[DATE], Thu at 6:30PM–7:30PM" at bounding box center [762, 76] width 179 height 18
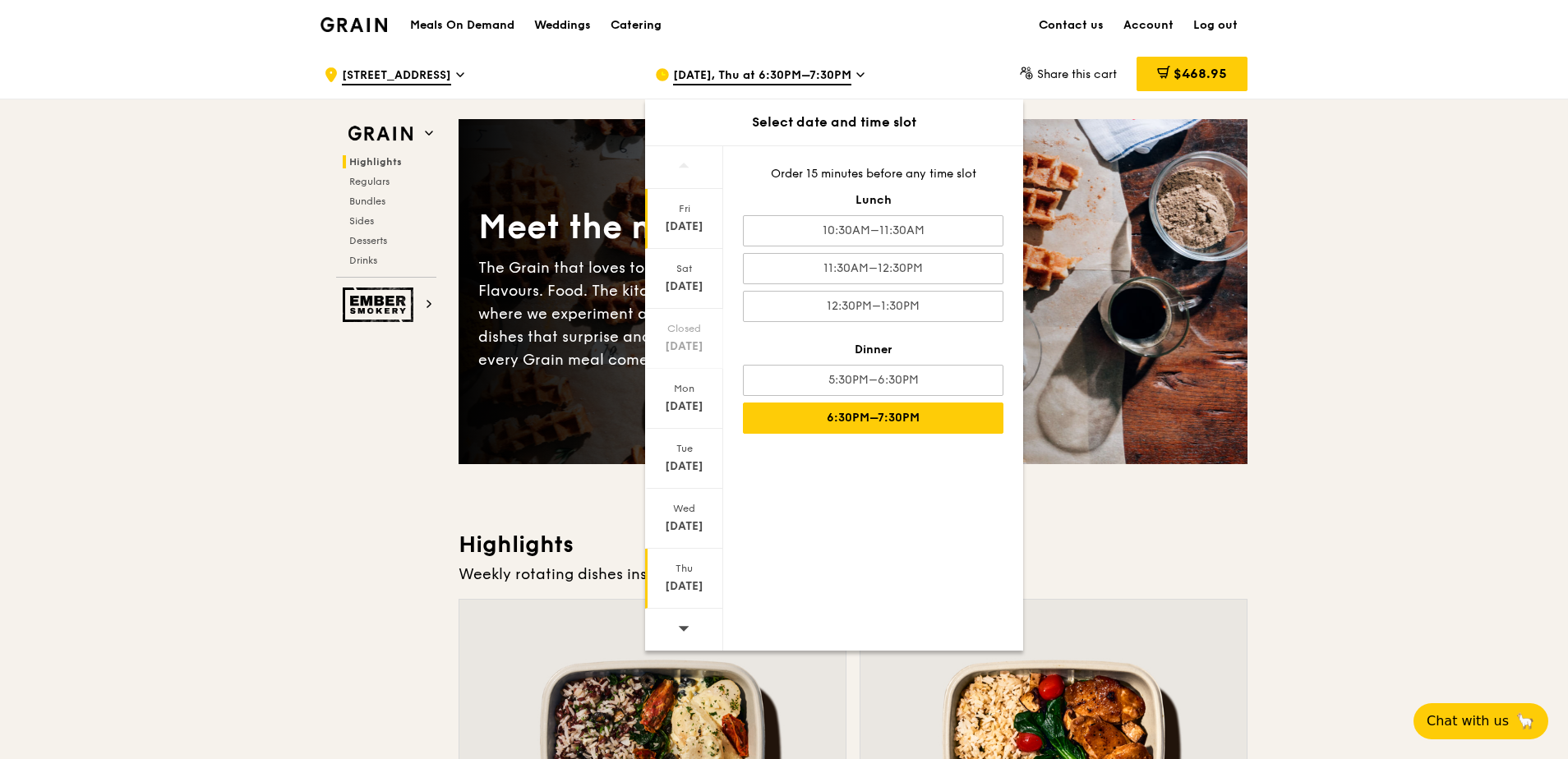
click at [705, 217] on div "[DATE]" at bounding box center [684, 219] width 78 height 60
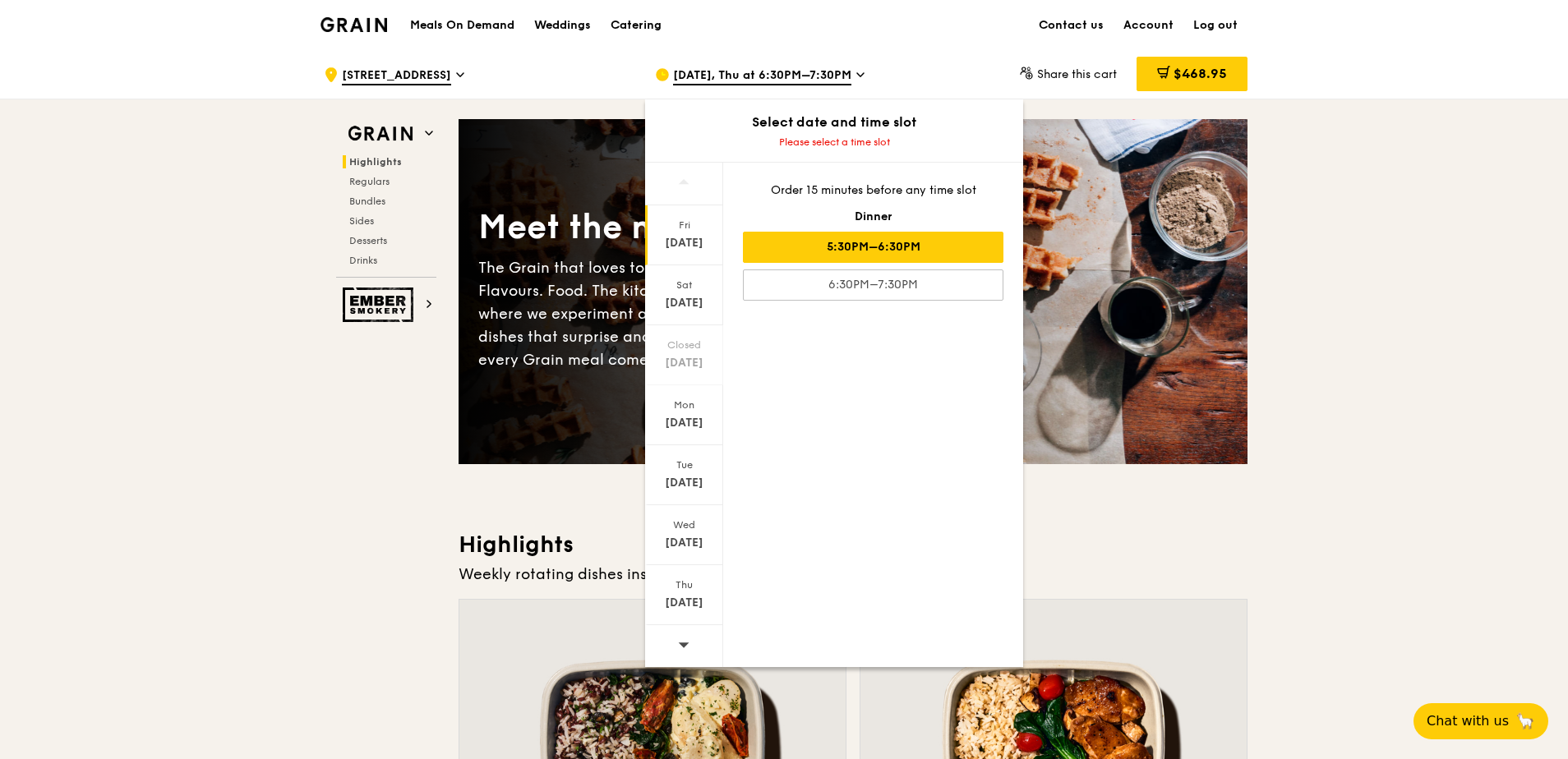
click at [889, 239] on div "5:30PM–6:30PM" at bounding box center [872, 247] width 261 height 31
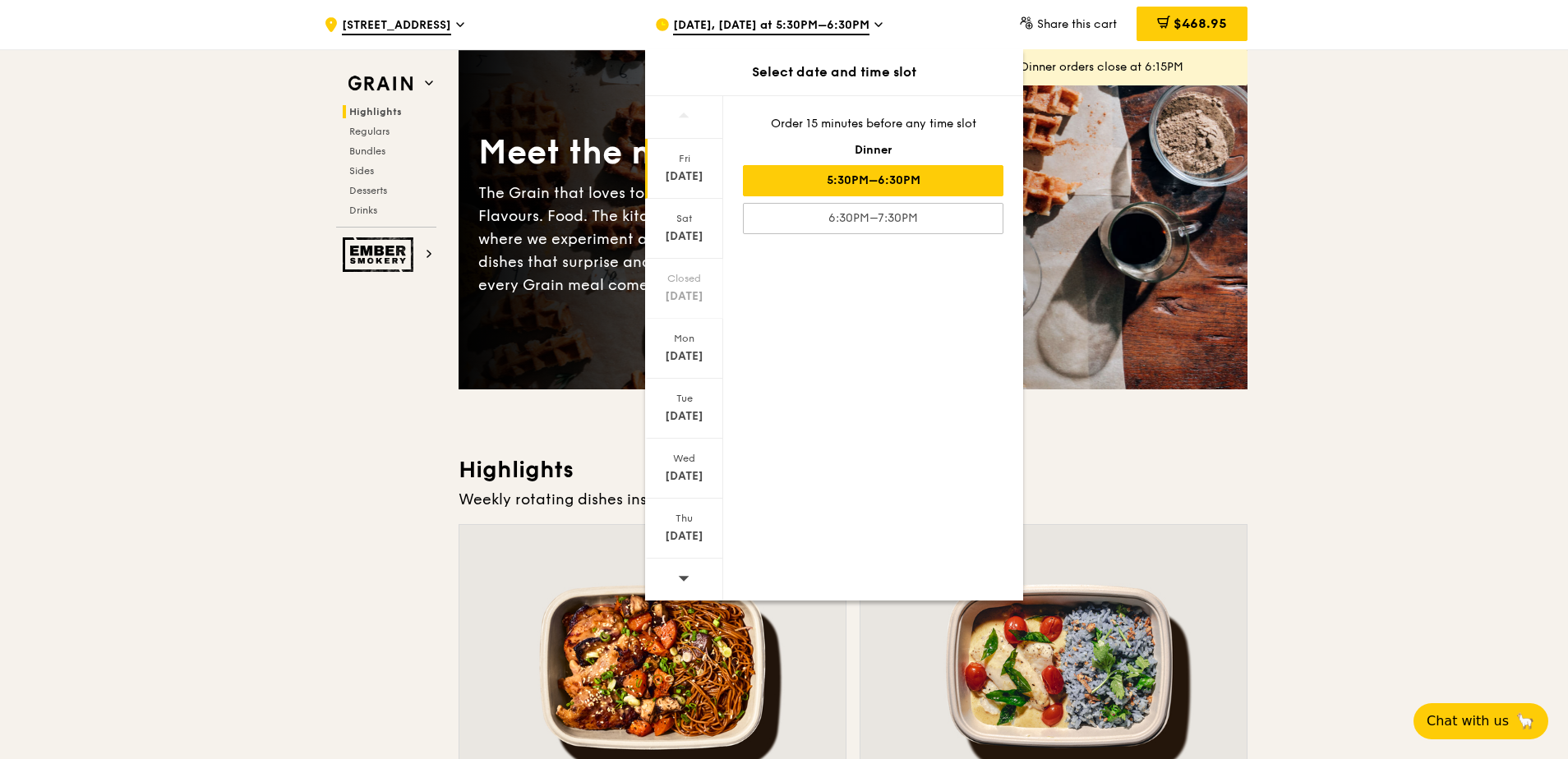
scroll to position [82, 0]
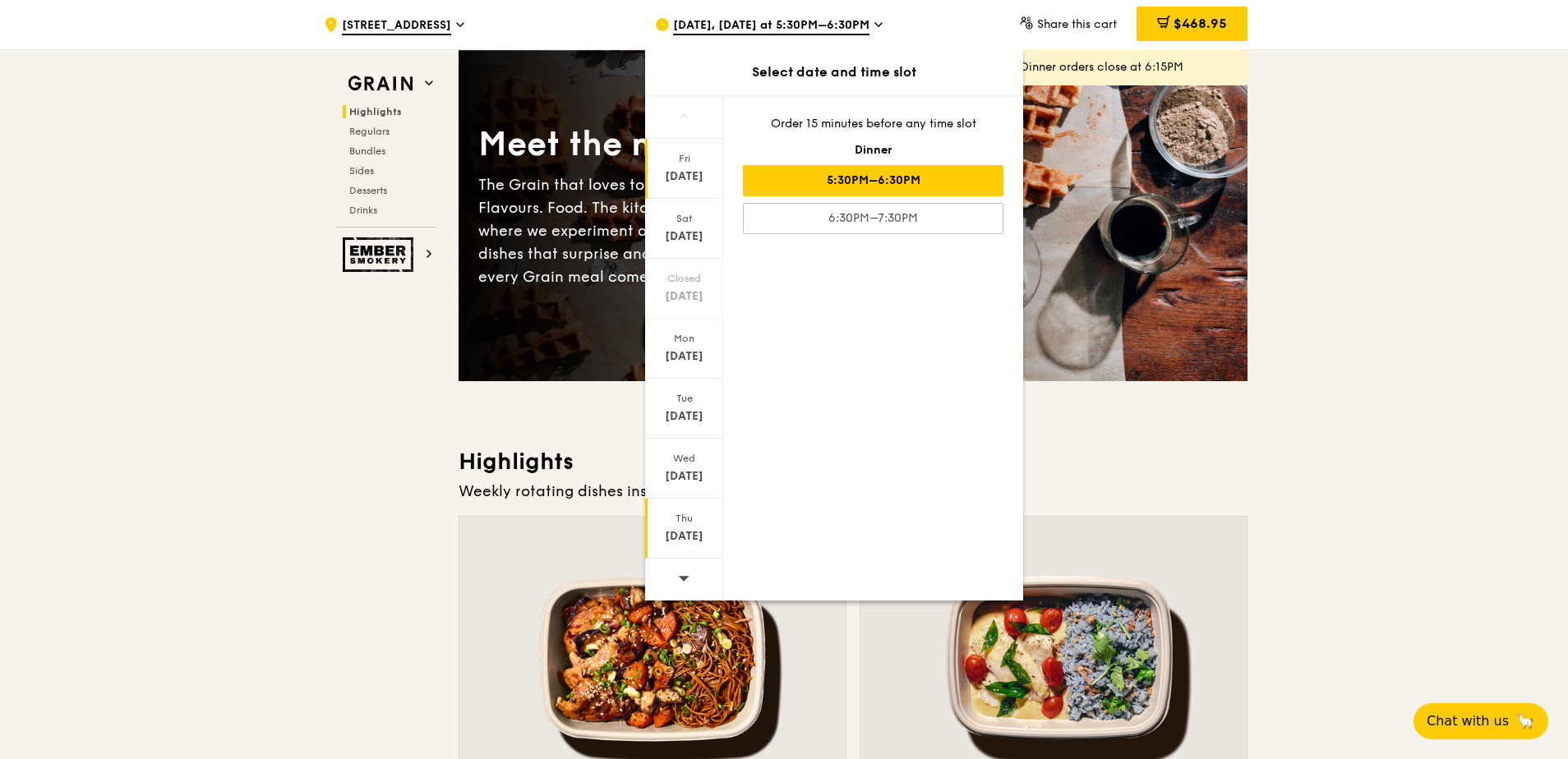
click at [693, 531] on div "[DATE]" at bounding box center [684, 536] width 73 height 17
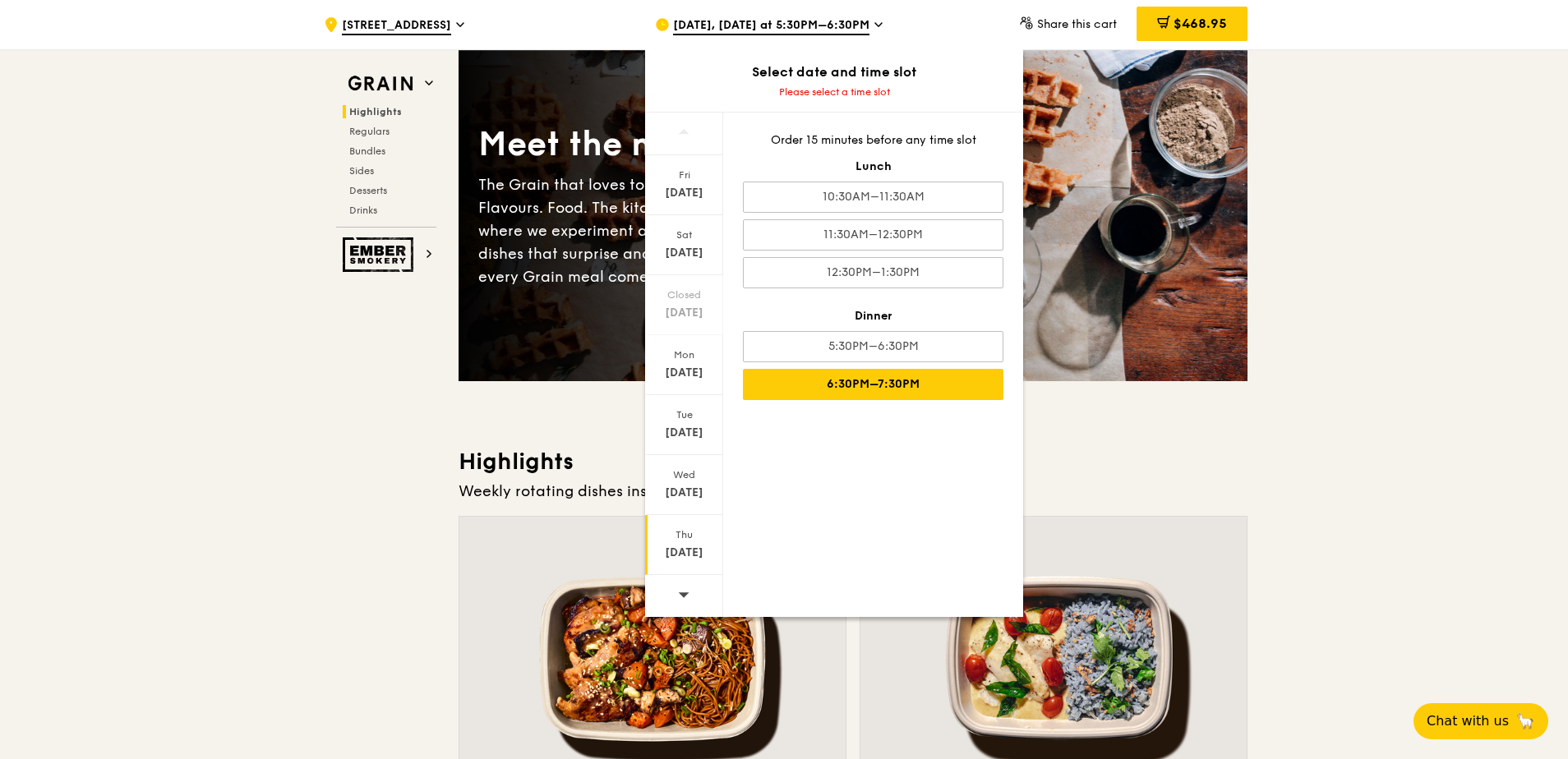
click at [862, 372] on div "6:30PM–7:30PM" at bounding box center [872, 383] width 261 height 31
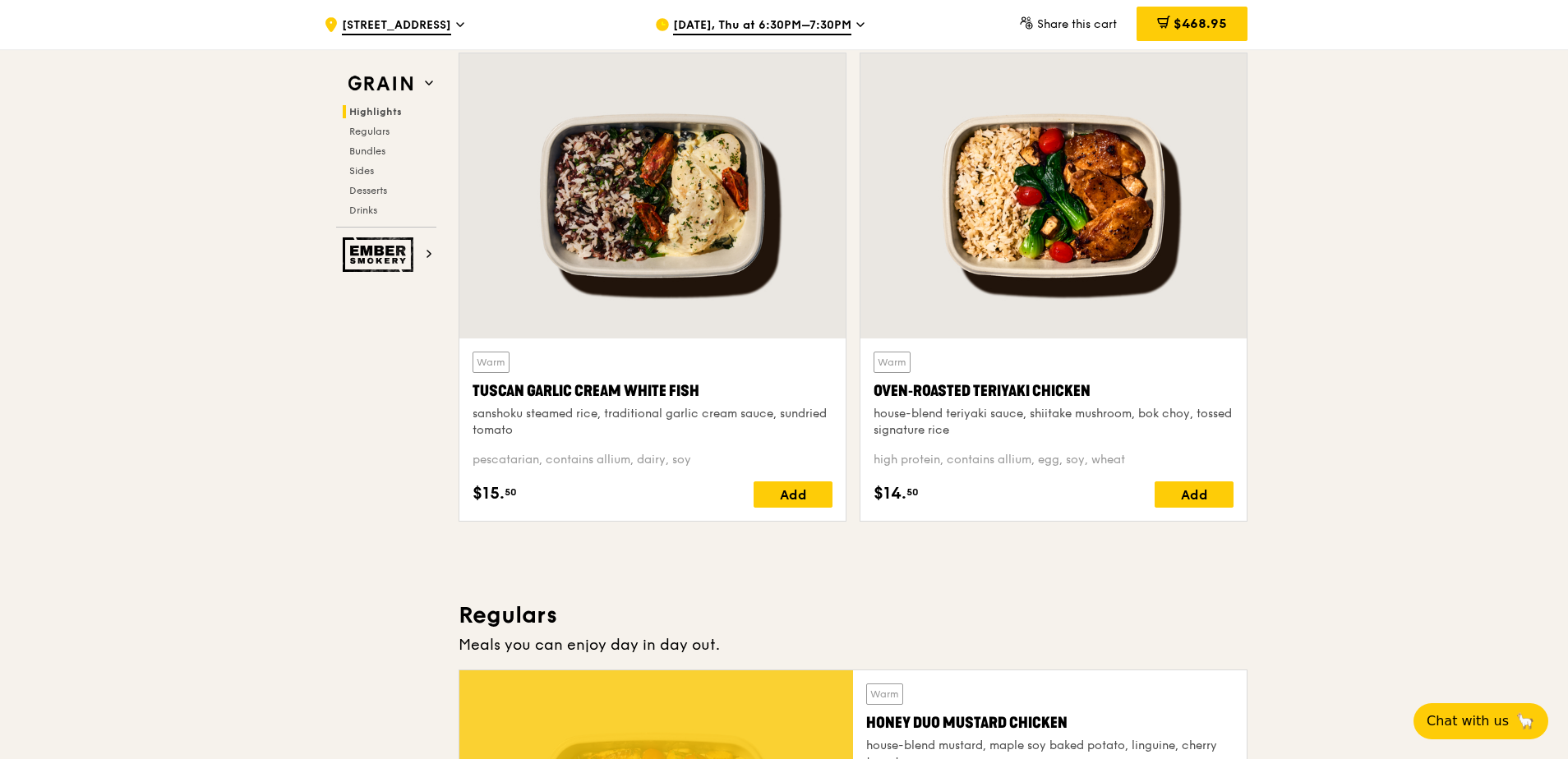
scroll to position [575, 0]
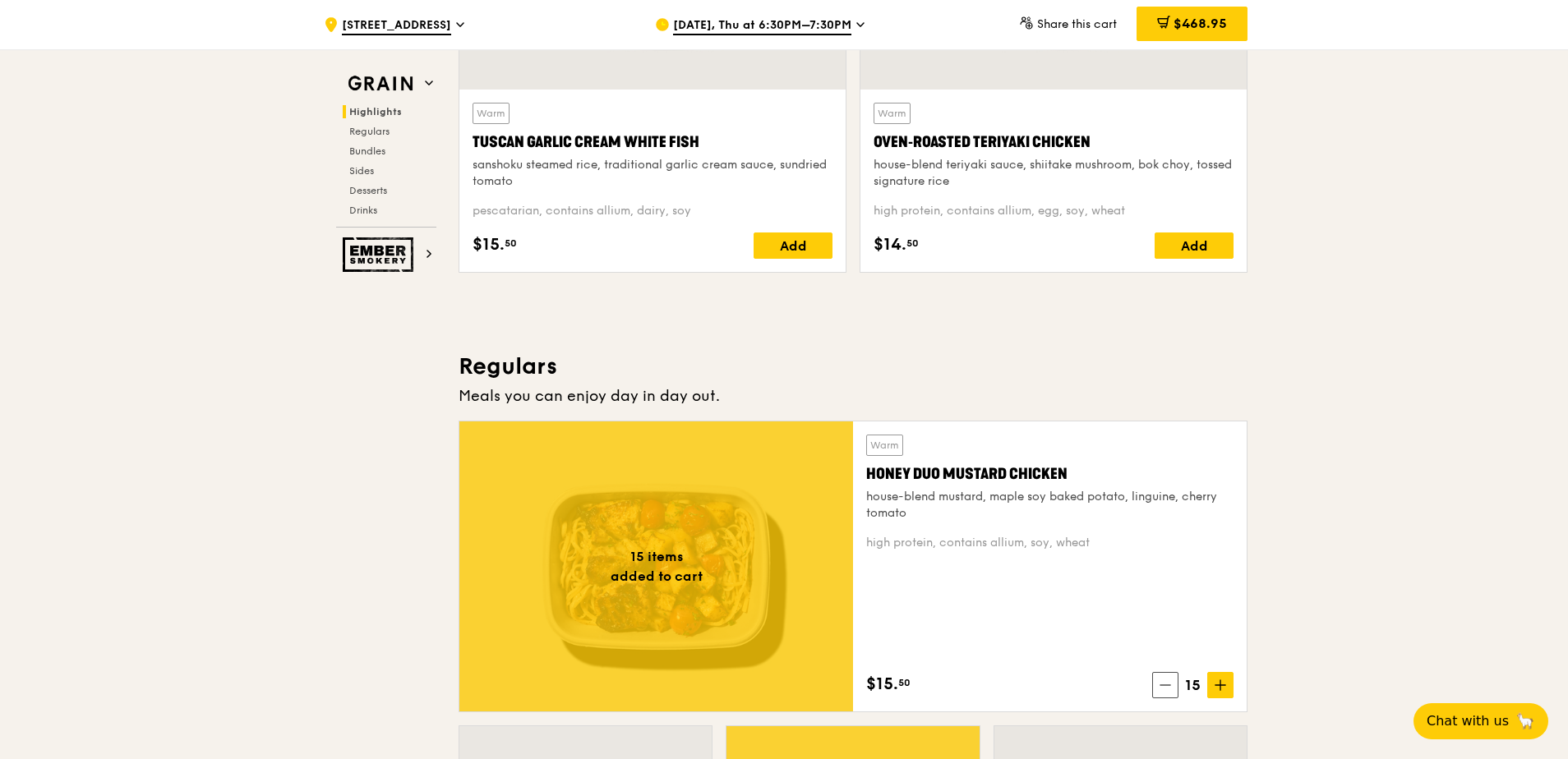
scroll to position [904, 0]
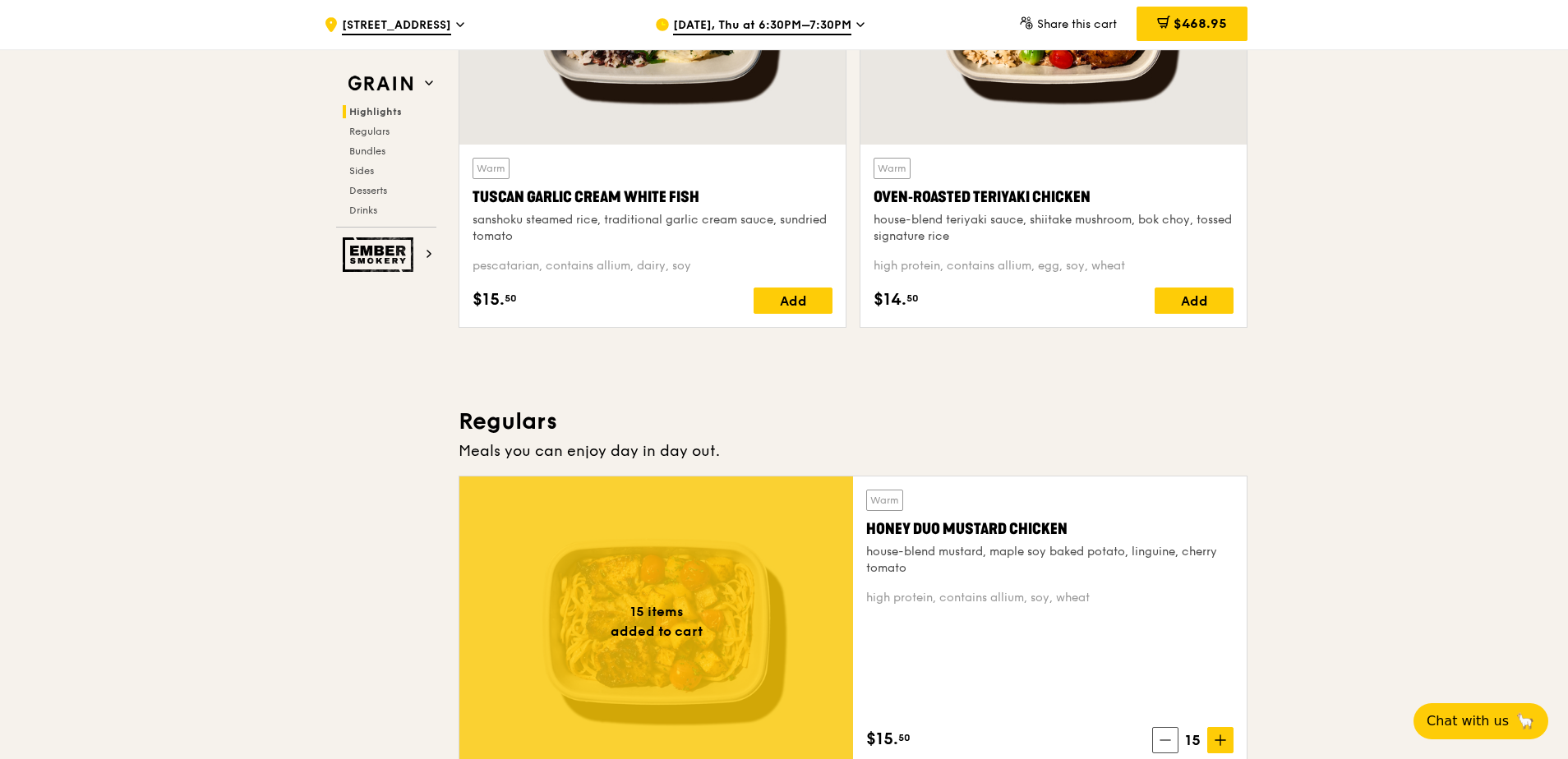
scroll to position [411, 0]
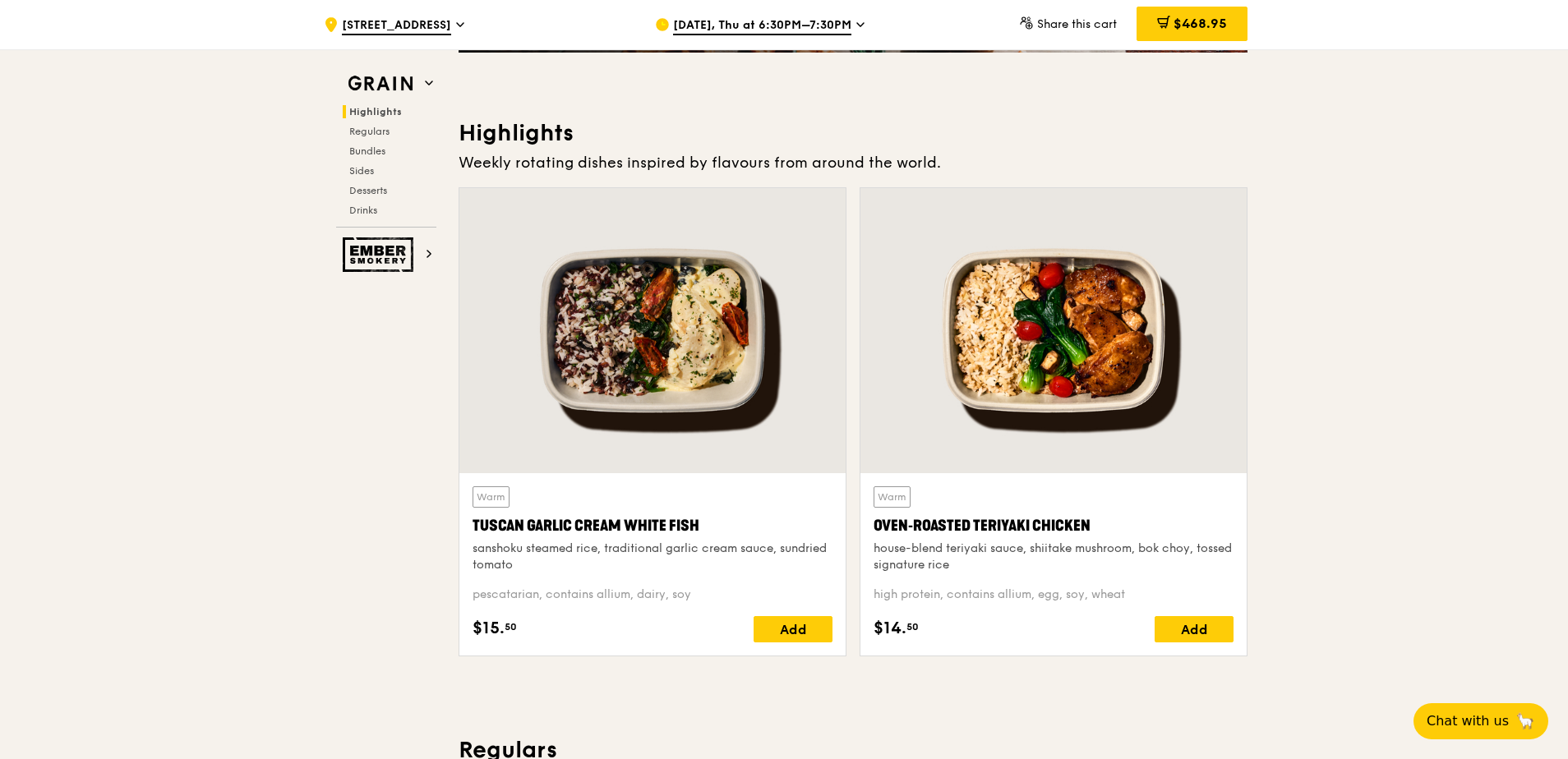
click at [464, 27] on icon at bounding box center [460, 25] width 8 height 15
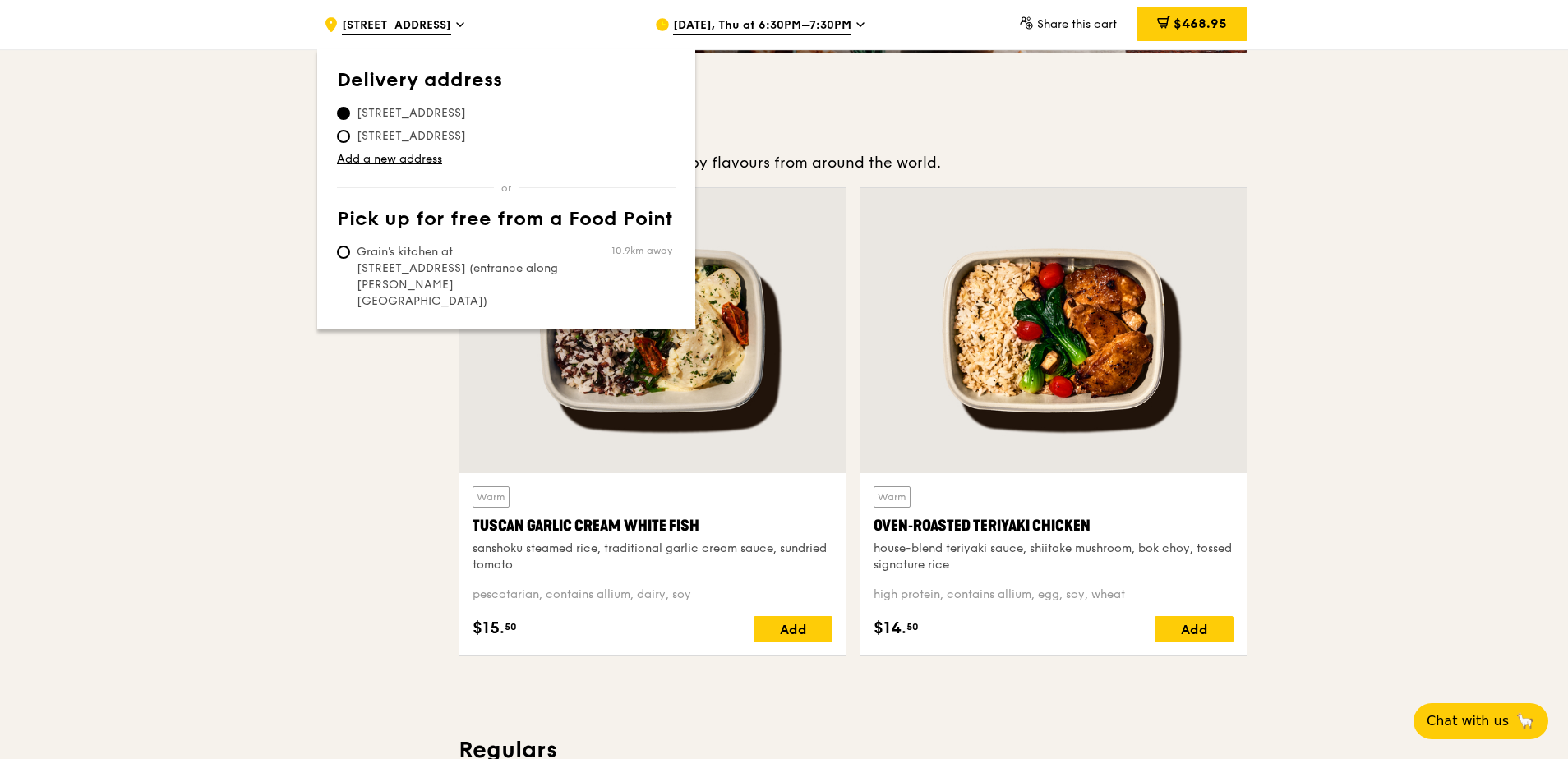
click at [464, 26] on icon at bounding box center [460, 25] width 8 height 15
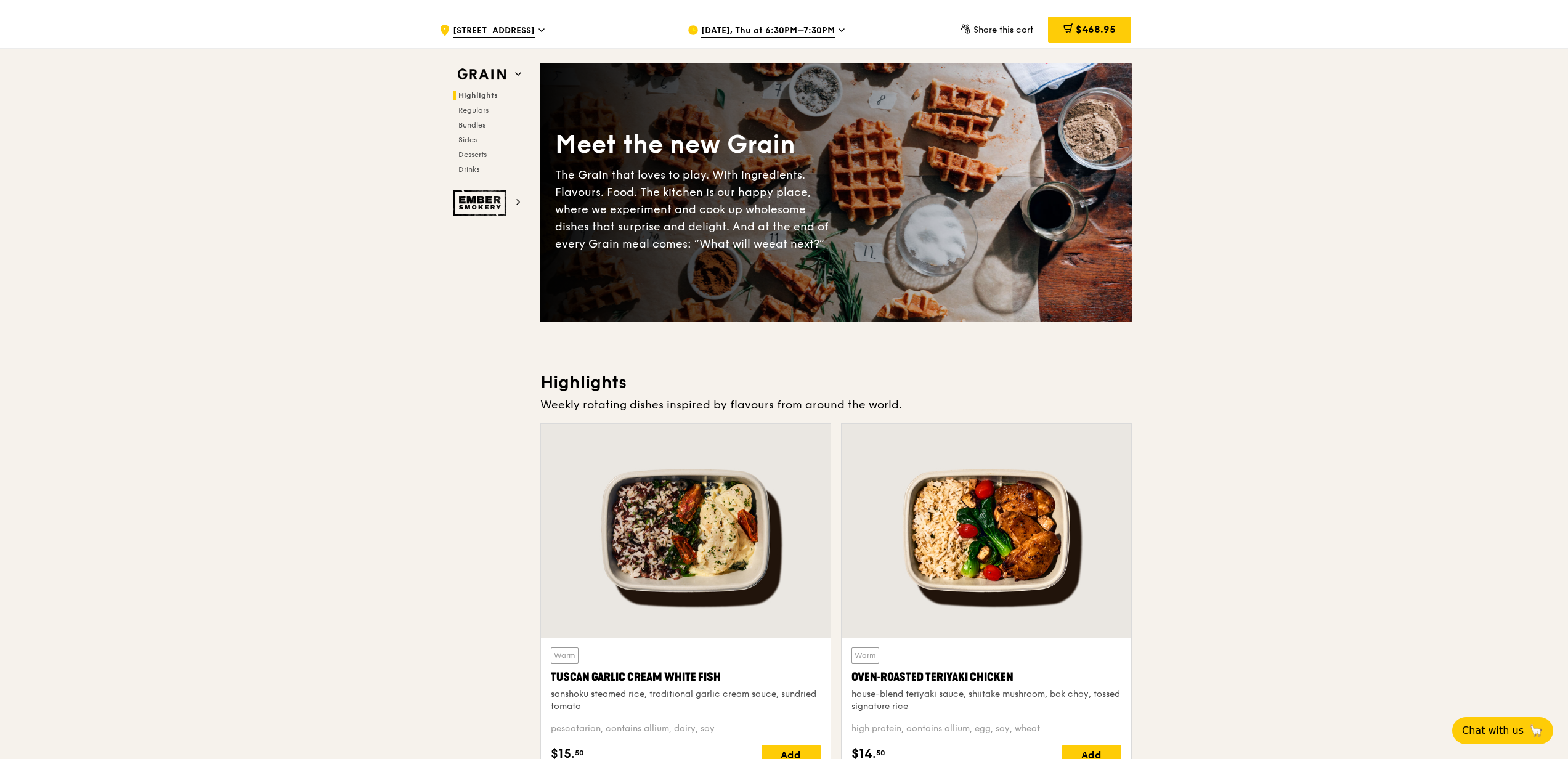
scroll to position [410, 0]
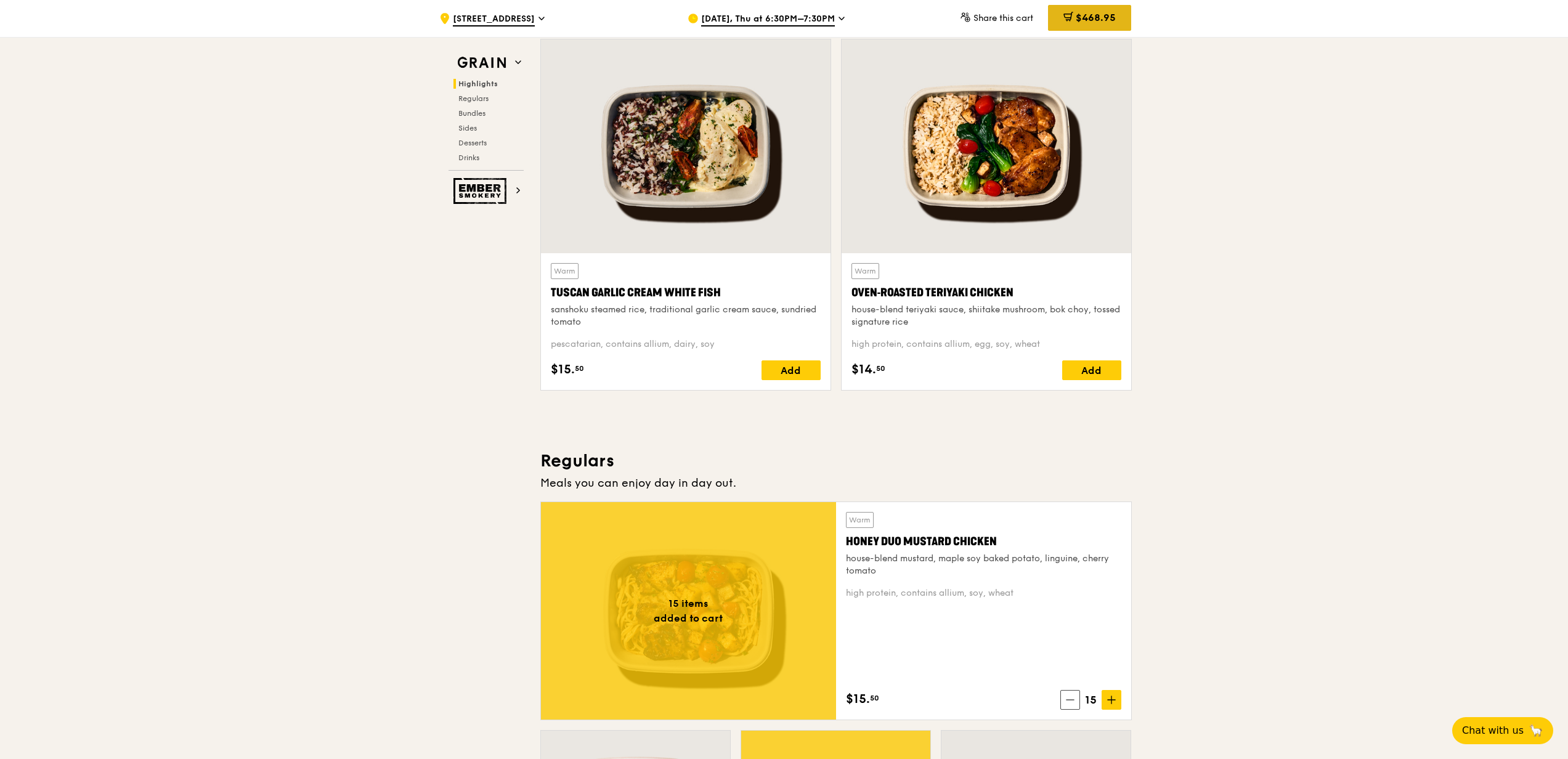
click at [1078, 19] on span "$468.95" at bounding box center [1095, 18] width 40 height 12
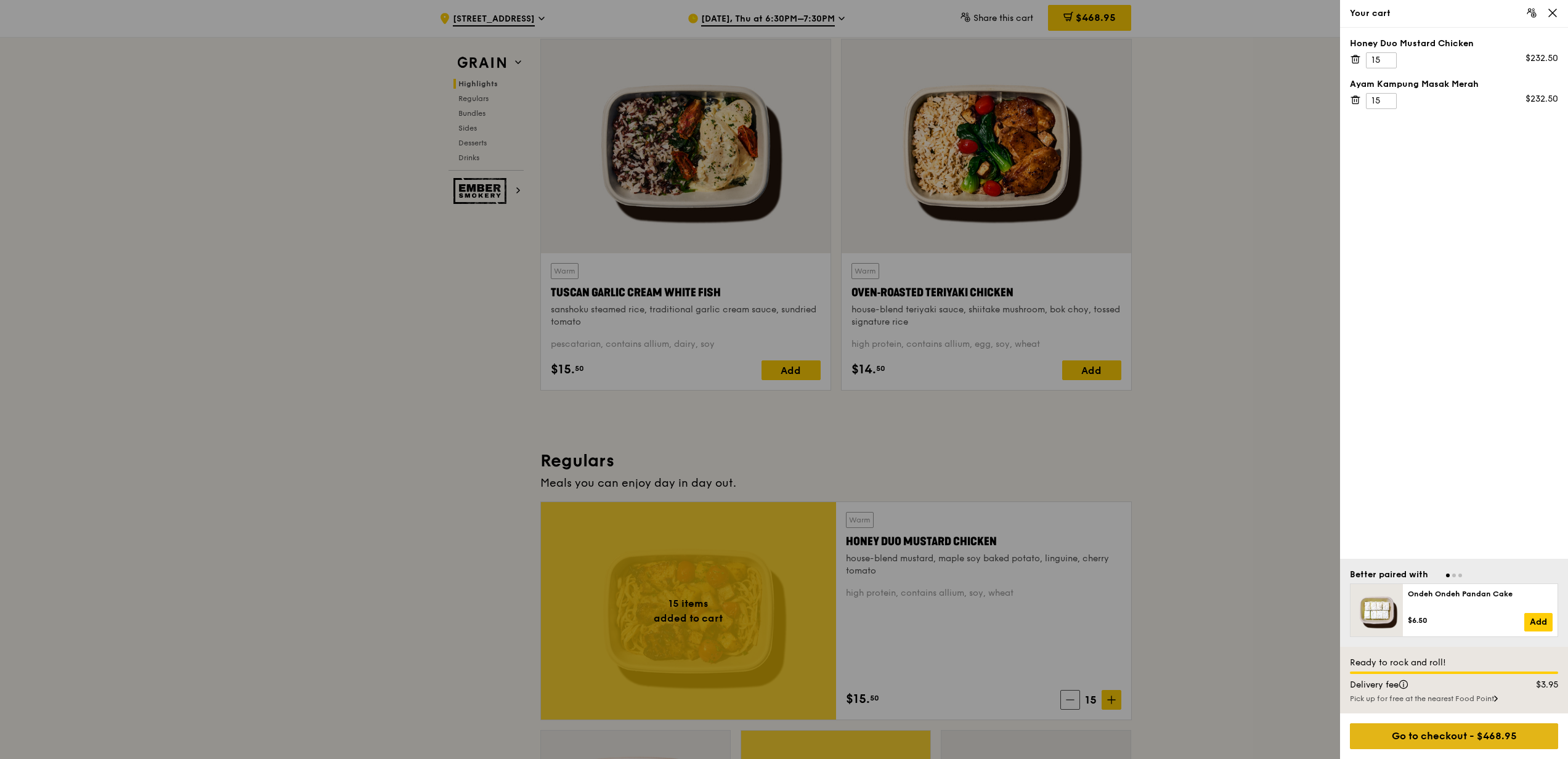
click at [1175, 569] on div "Go to checkout - $468.95" at bounding box center [1454, 736] width 208 height 26
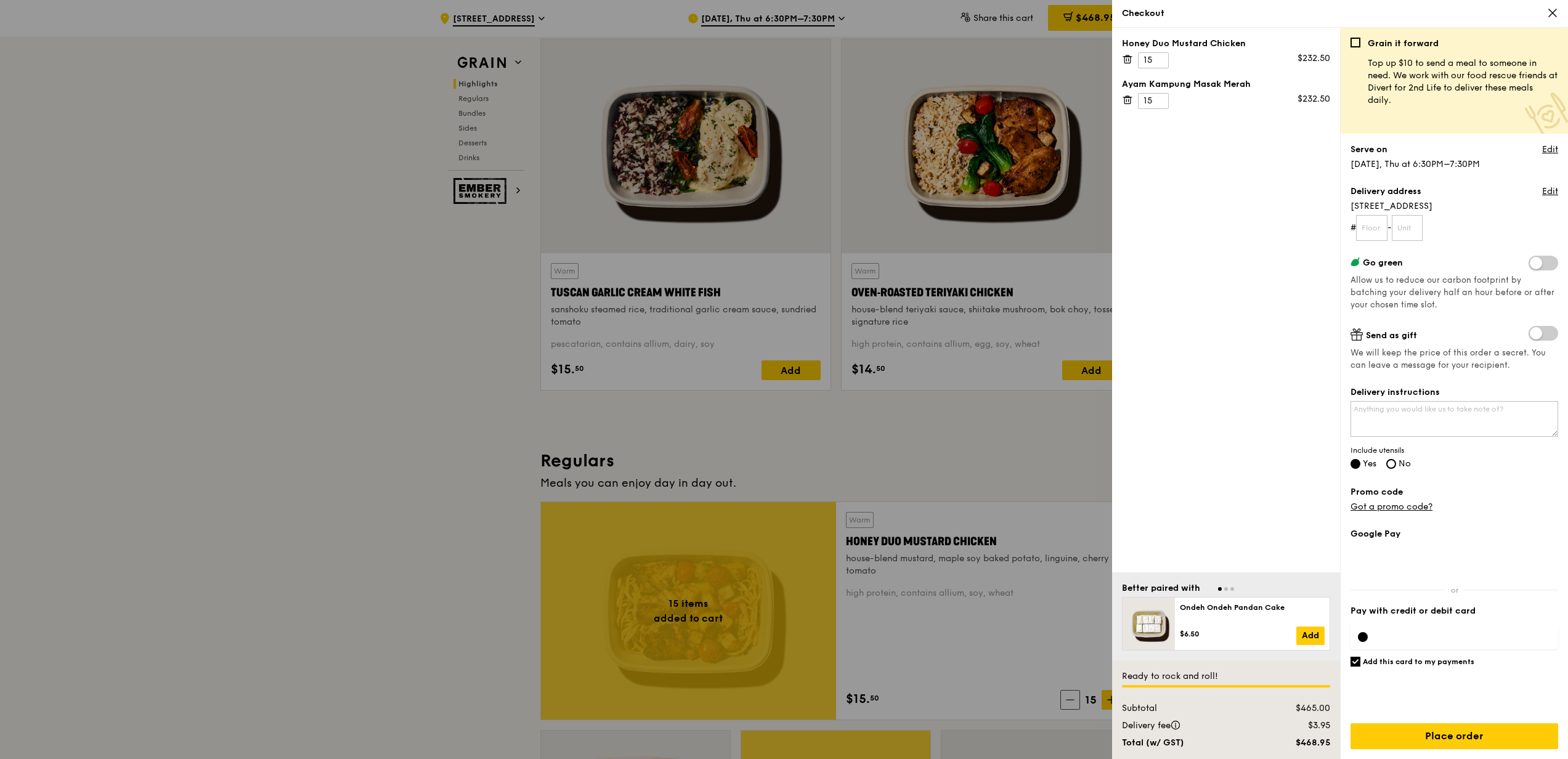
scroll to position [0, 0]
click at [1175, 224] on input "text" at bounding box center [1371, 227] width 31 height 26
type input "04"
click at [1175, 227] on input "text" at bounding box center [1407, 227] width 31 height 26
click at [1175, 569] on div "$3.95" at bounding box center [1300, 726] width 74 height 13
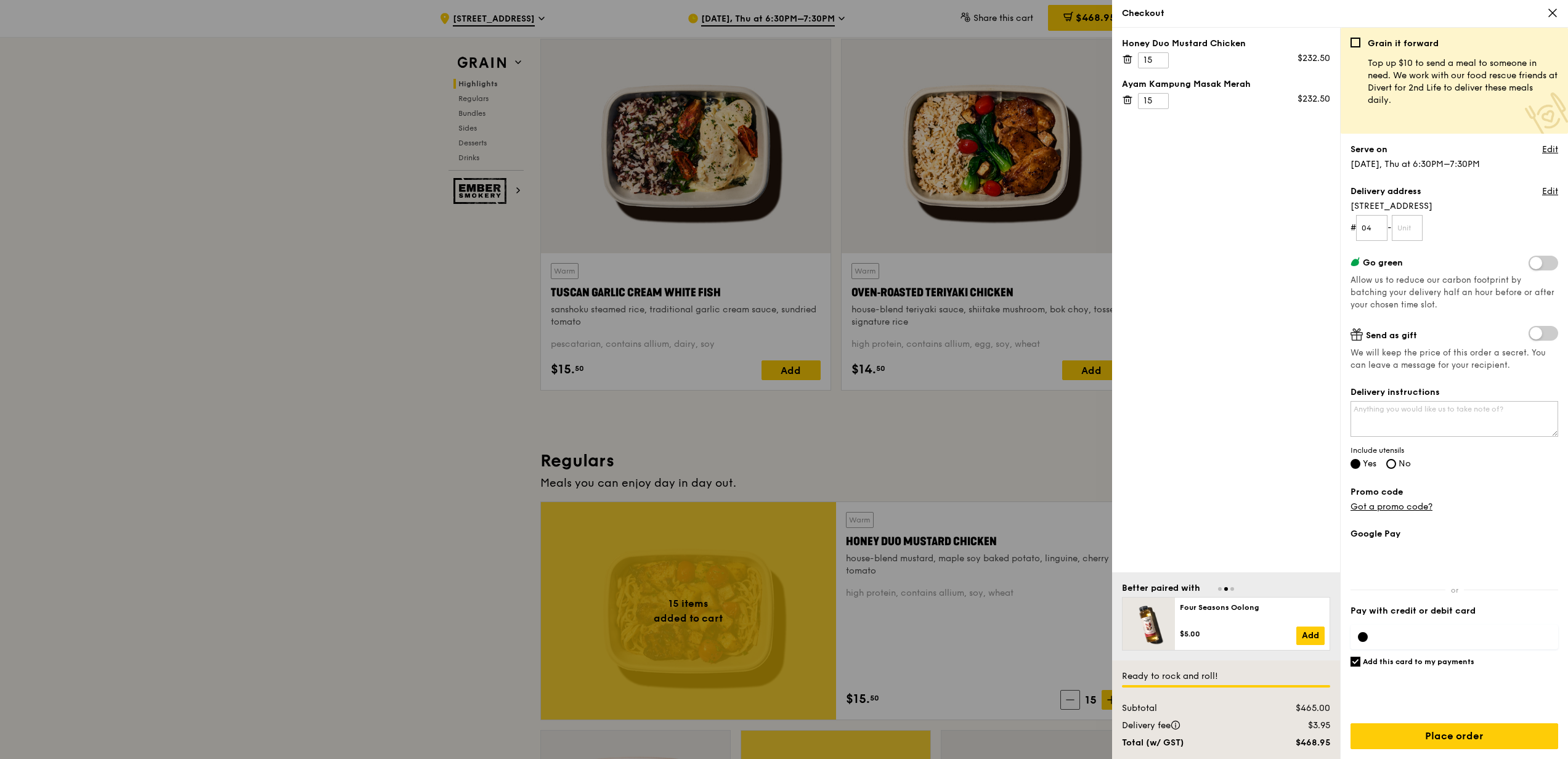
click at [405, 451] on div at bounding box center [784, 379] width 1568 height 759
